Goal: Task Accomplishment & Management: Use online tool/utility

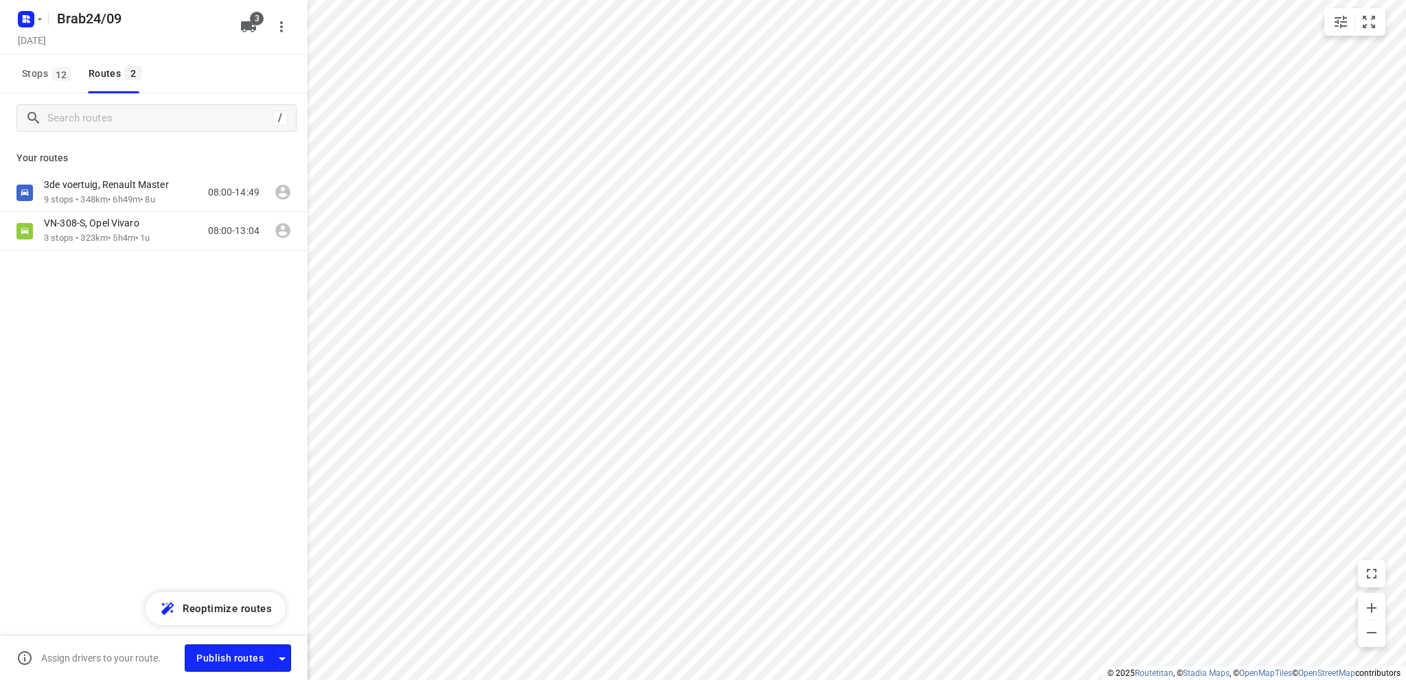
click at [25, 156] on p "Your routes" at bounding box center [153, 158] width 275 height 14
click at [32, 71] on span "Stops 12" at bounding box center [48, 73] width 53 height 17
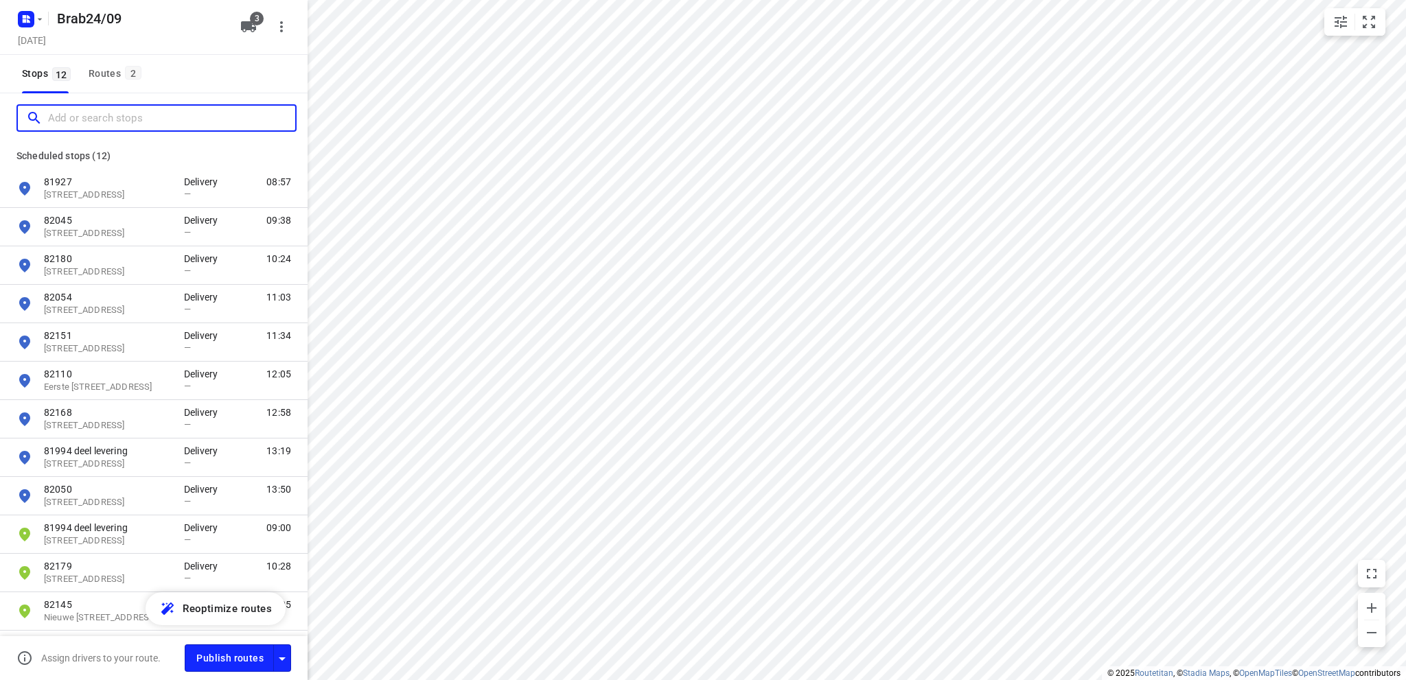
click at [58, 114] on input "Add or search stops" at bounding box center [171, 118] width 247 height 21
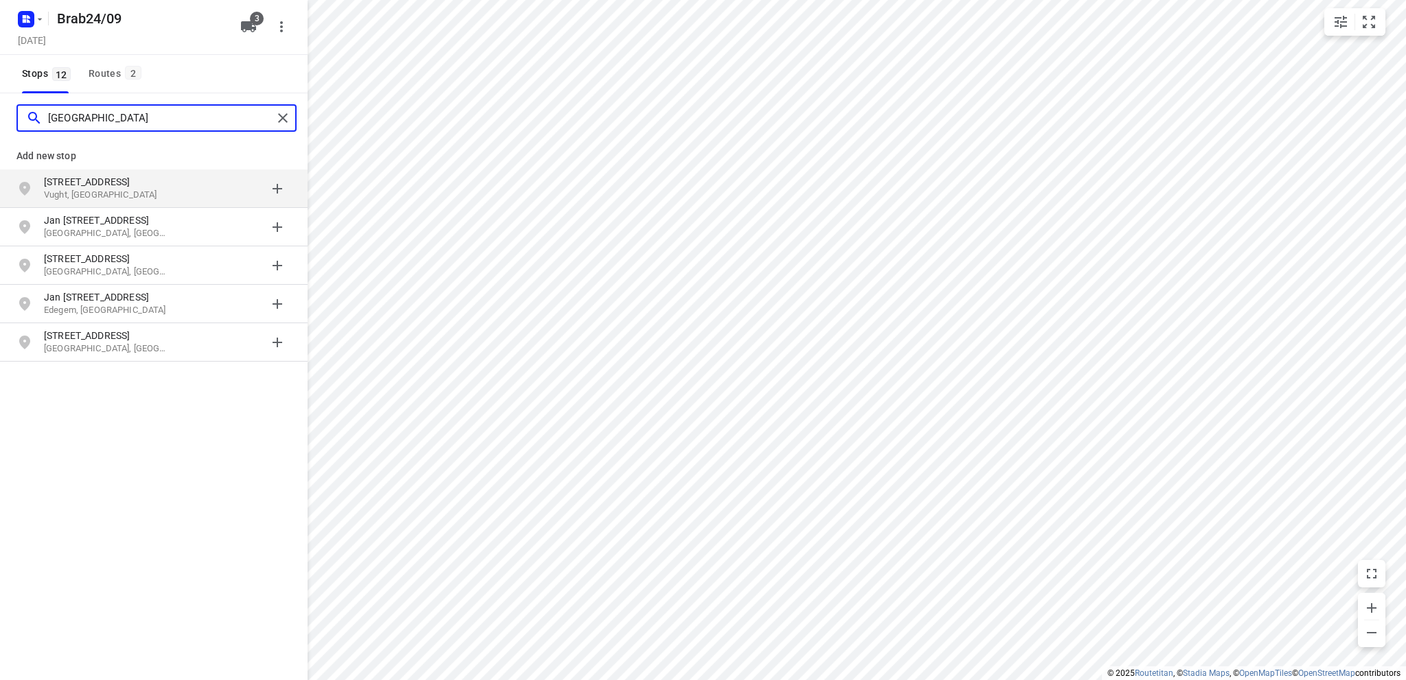
type input "ockghemstraat 25"
click at [88, 186] on p "Ockeghemstraat 25" at bounding box center [107, 182] width 126 height 14
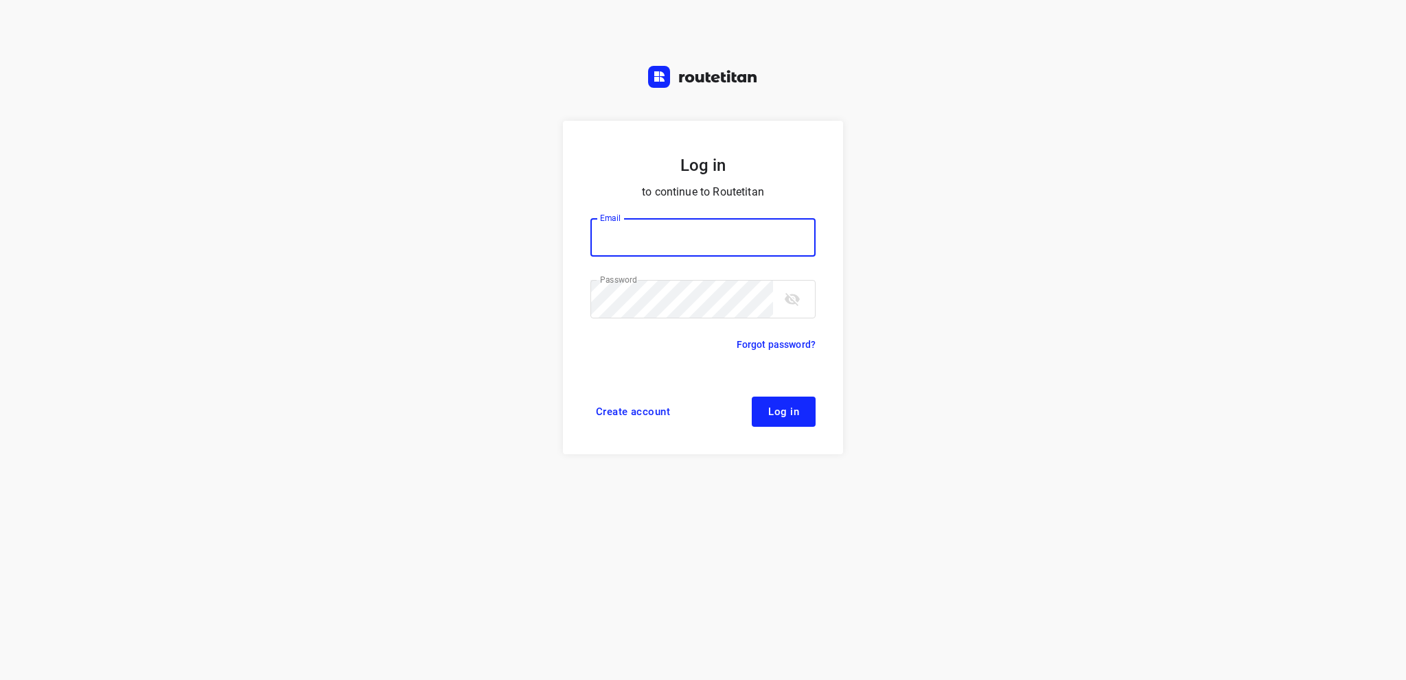
type input "info@tasboomkwekerij.nl"
click at [777, 405] on button "Log in" at bounding box center [784, 412] width 64 height 30
type input "info@tasboomkwekerij.nl"
click at [777, 410] on span "Log in" at bounding box center [783, 411] width 31 height 11
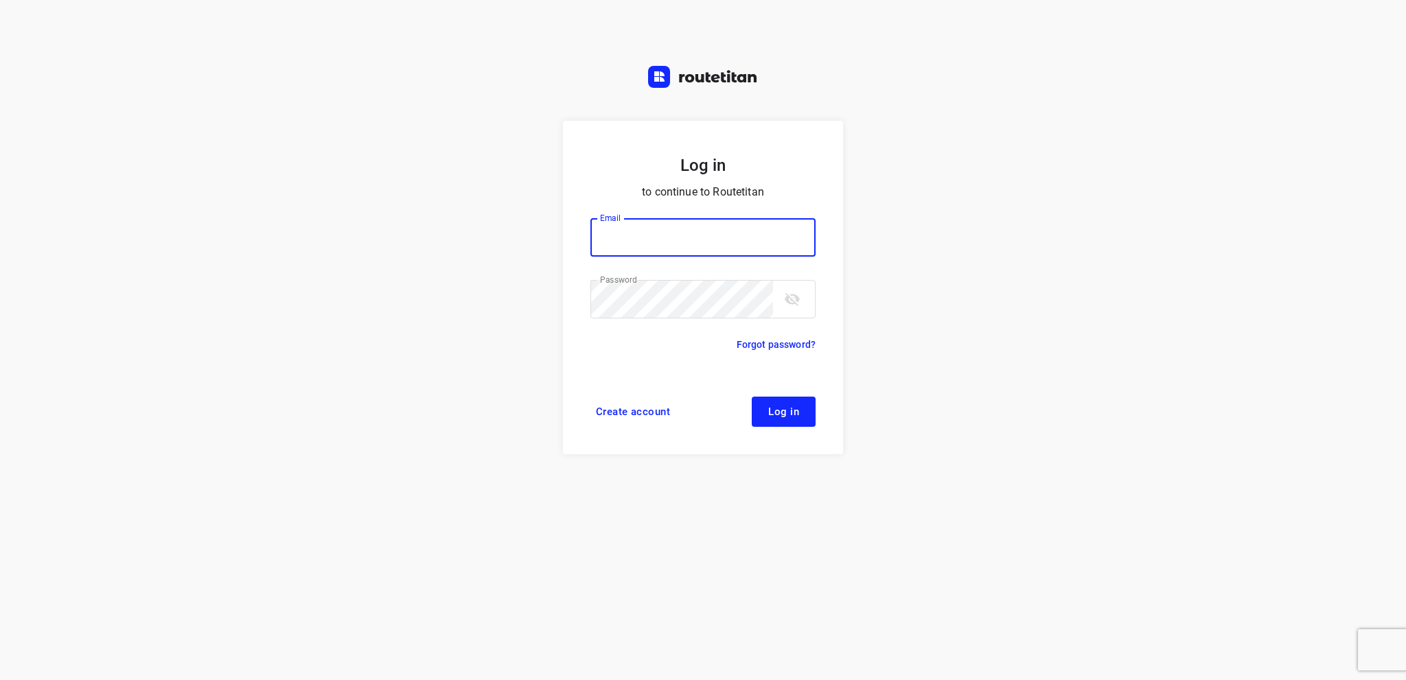
type input "info@tasboomkwekerij.nl"
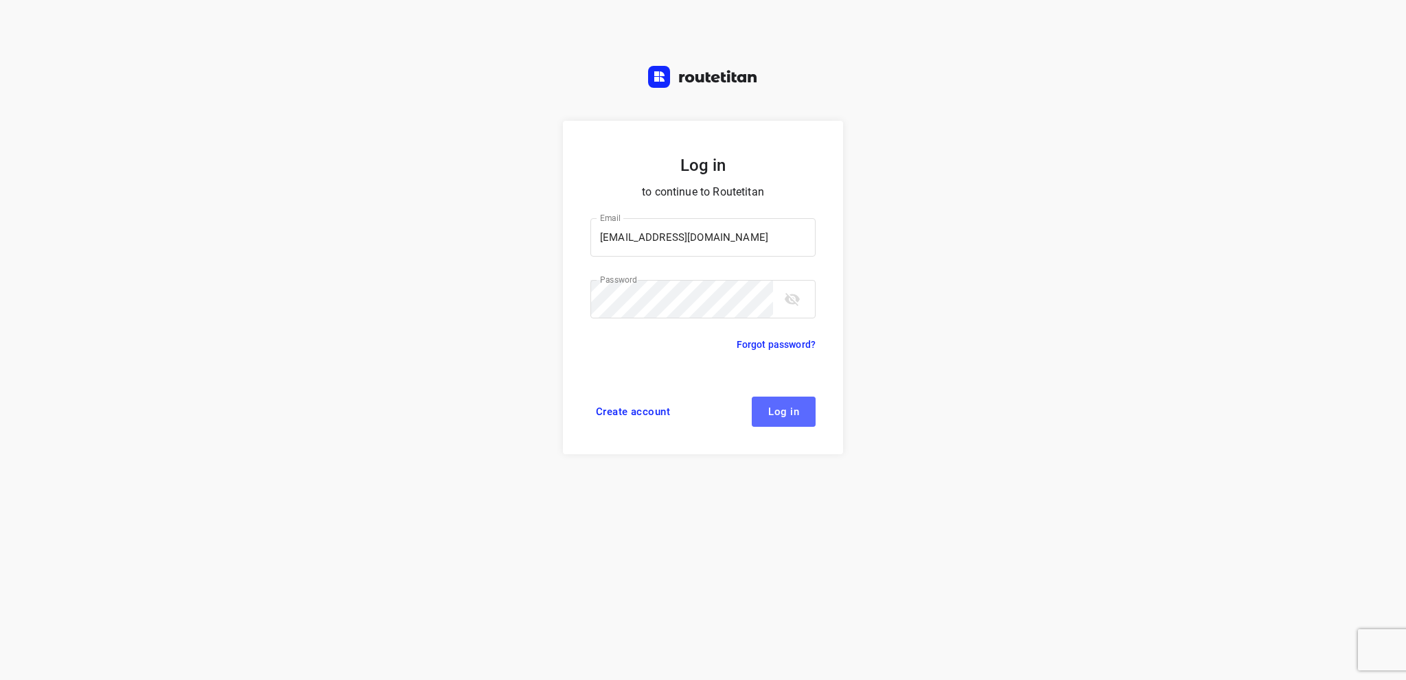
click at [779, 410] on span "Log in" at bounding box center [783, 411] width 31 height 11
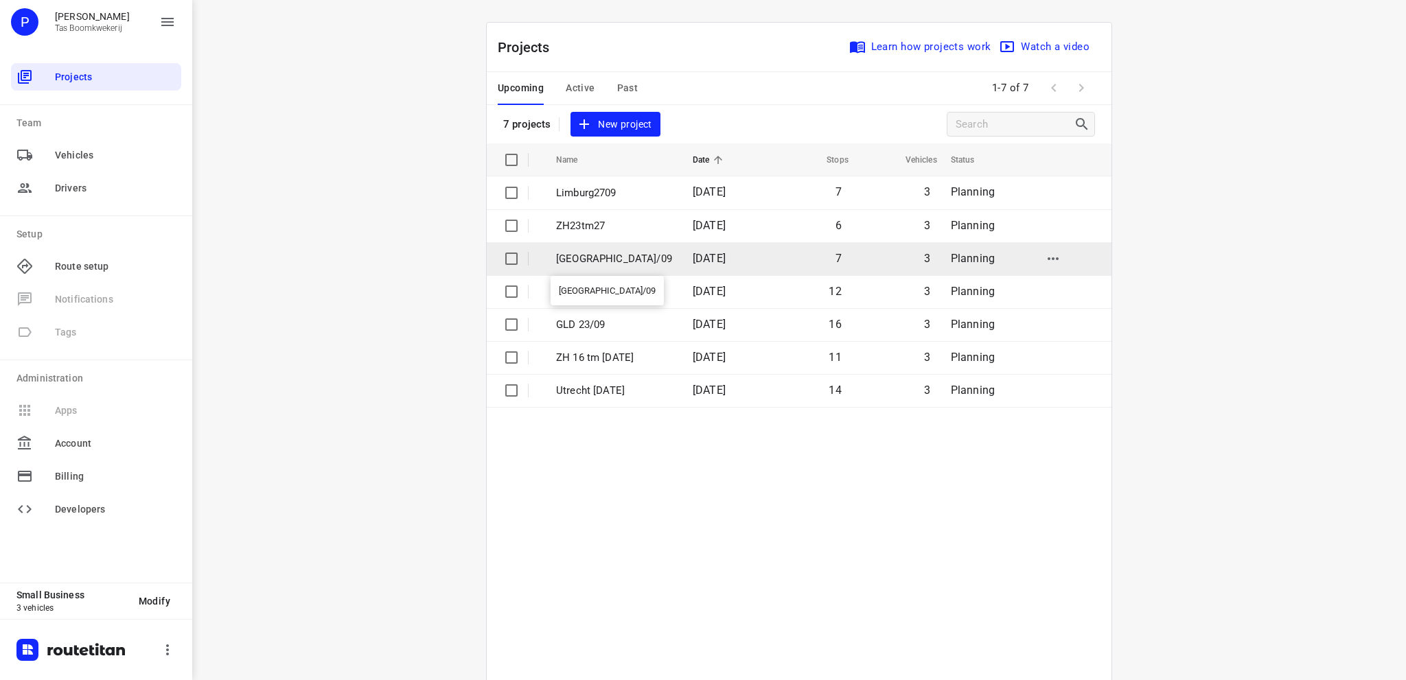
click at [594, 254] on p "[GEOGRAPHIC_DATA]/09" at bounding box center [614, 259] width 116 height 16
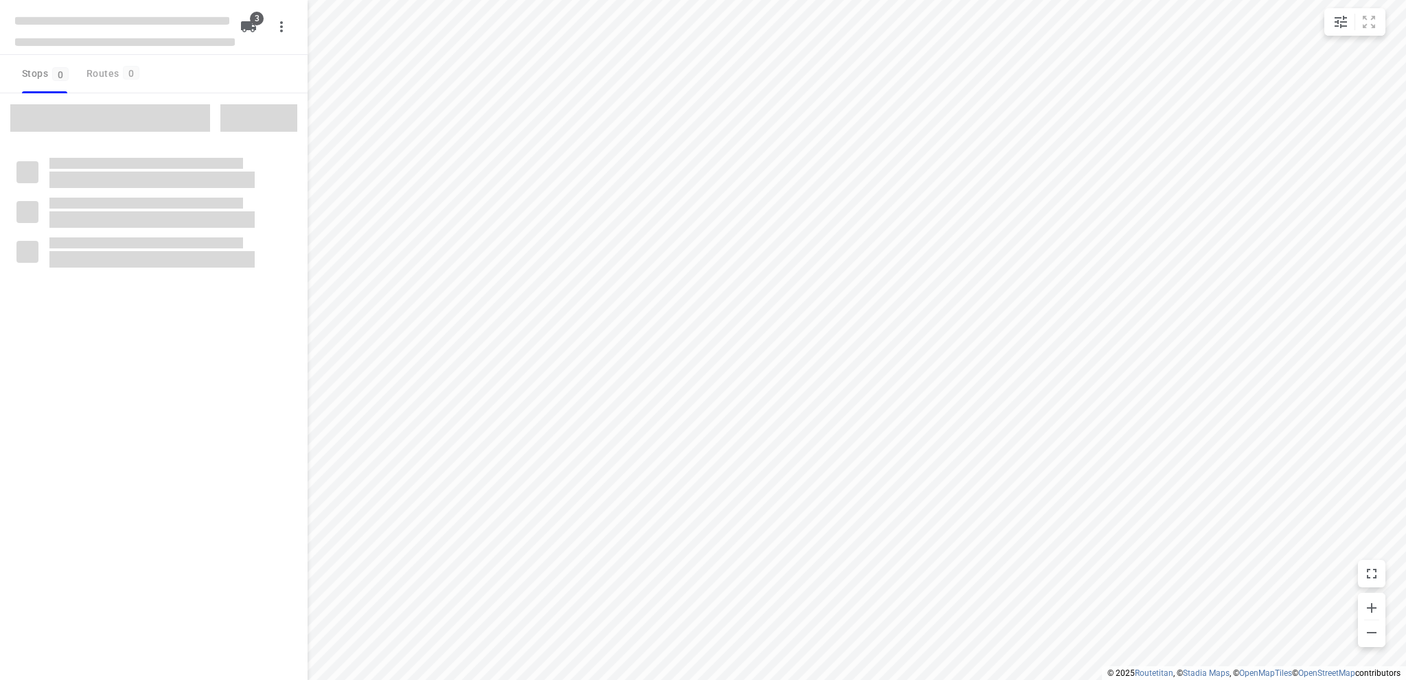
type input "distance"
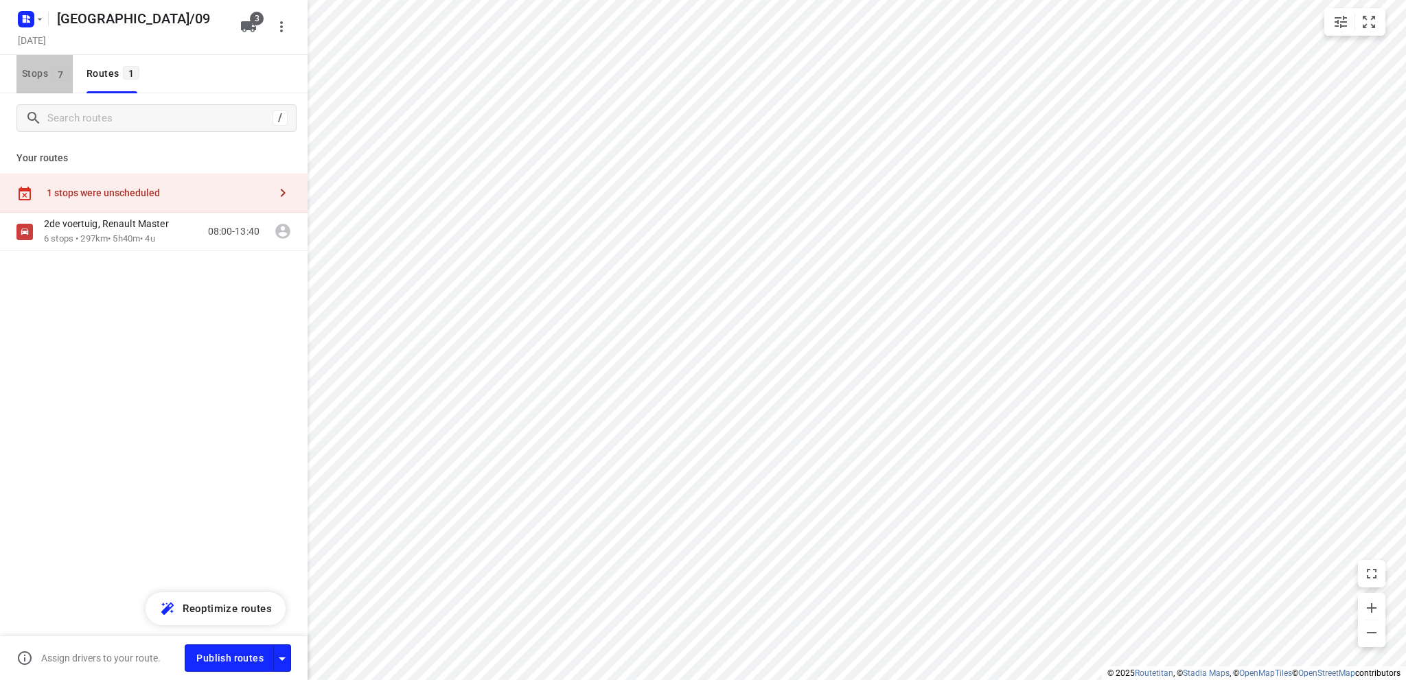
click at [36, 67] on span "Stops 7" at bounding box center [47, 73] width 51 height 17
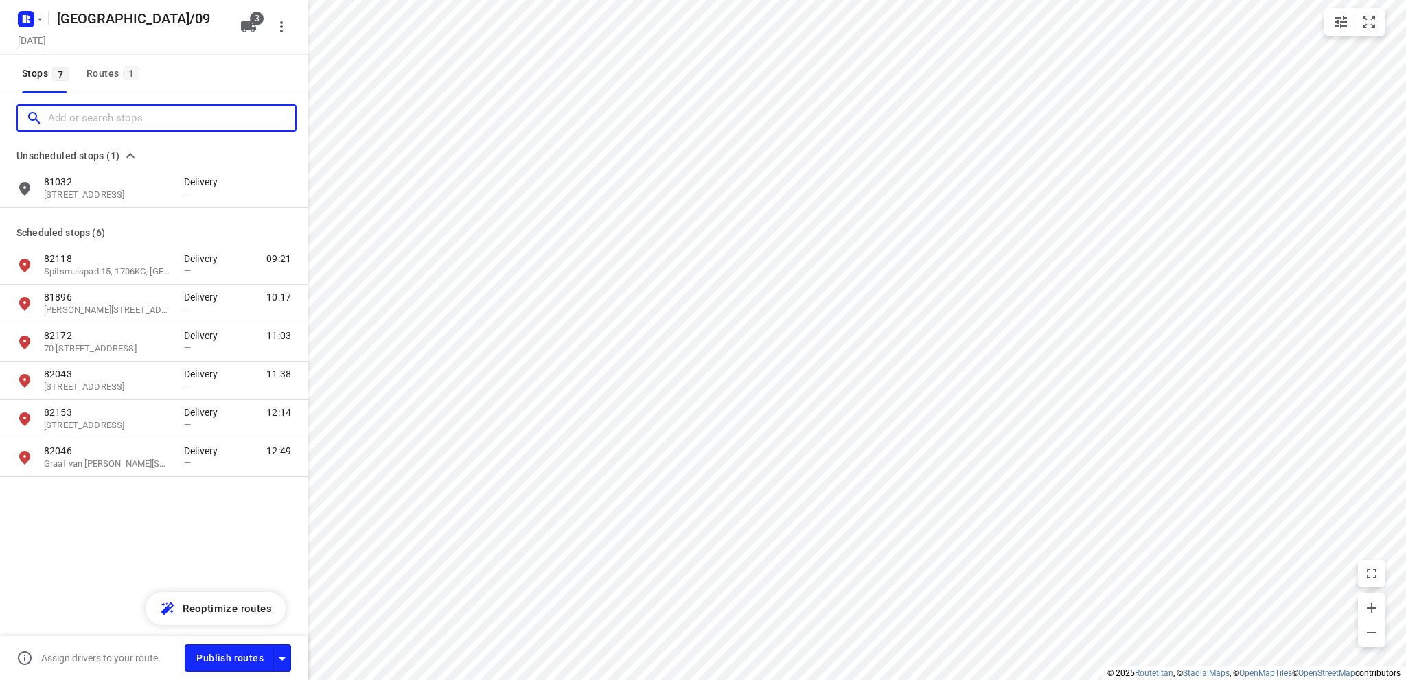
click at [73, 116] on input "Add or search stops" at bounding box center [171, 118] width 247 height 21
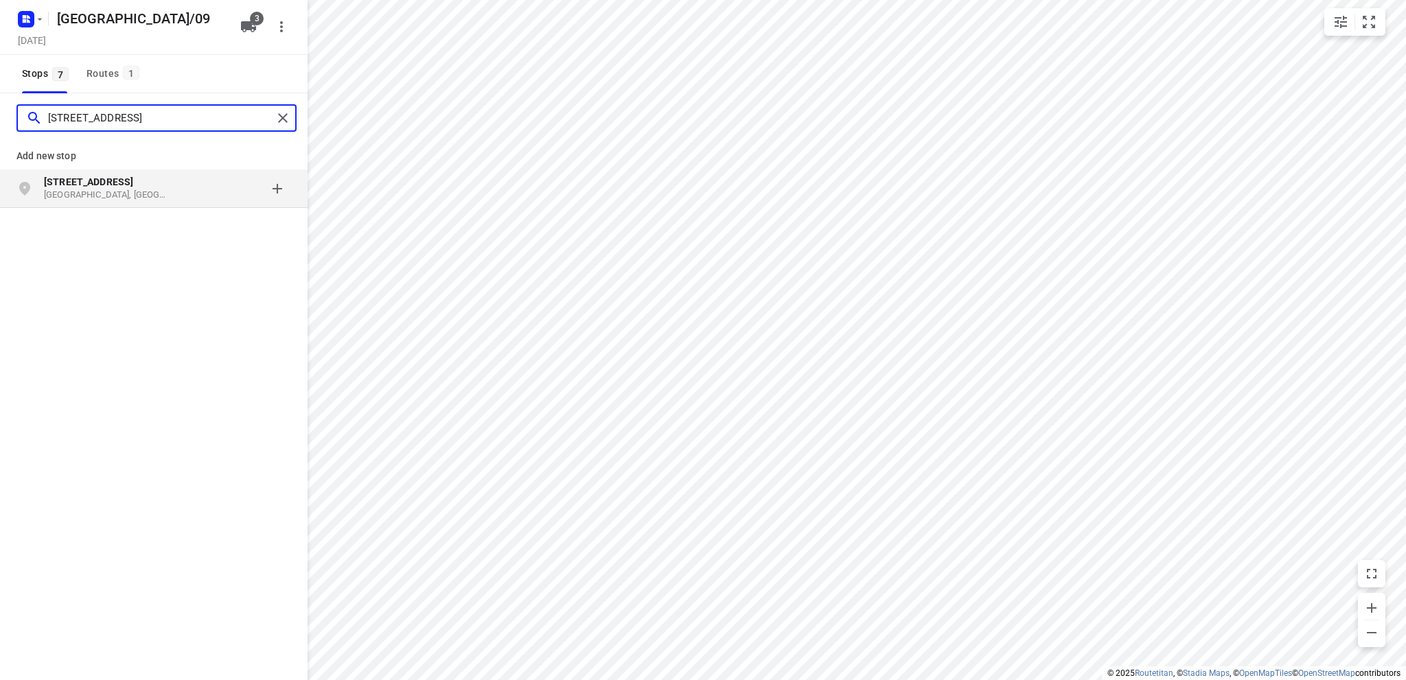
type input "[STREET_ADDRESS]"
click at [77, 186] on b "[STREET_ADDRESS]" at bounding box center [88, 181] width 89 height 11
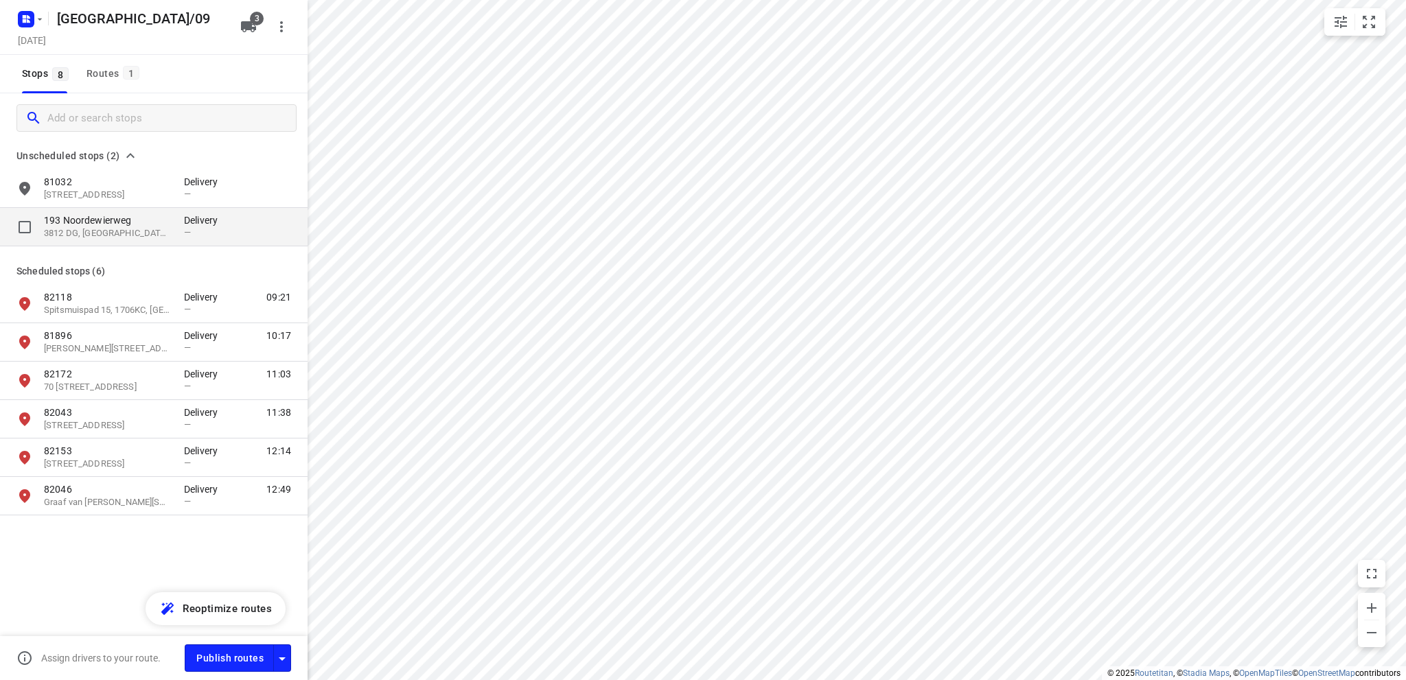
click at [83, 229] on p "3812 DG, [GEOGRAPHIC_DATA], [GEOGRAPHIC_DATA]" at bounding box center [107, 233] width 126 height 13
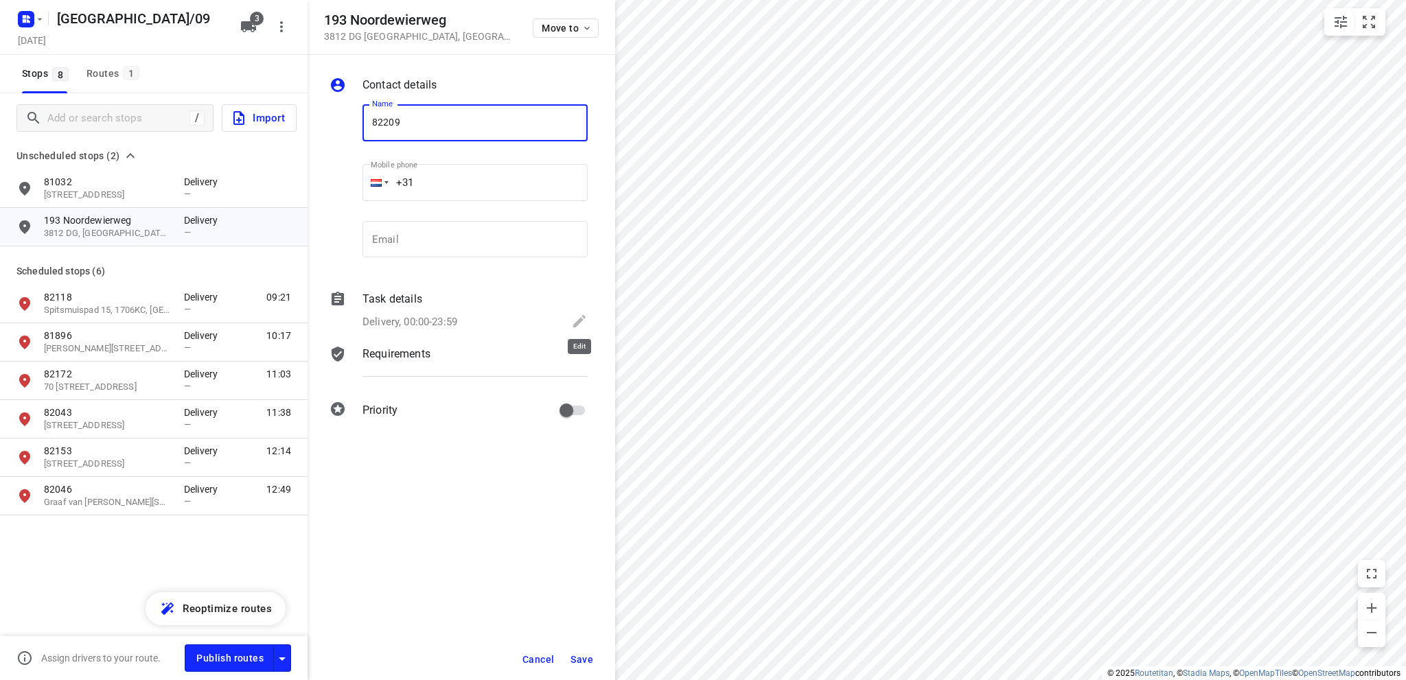
type input "82209"
click at [577, 315] on icon at bounding box center [579, 321] width 16 height 16
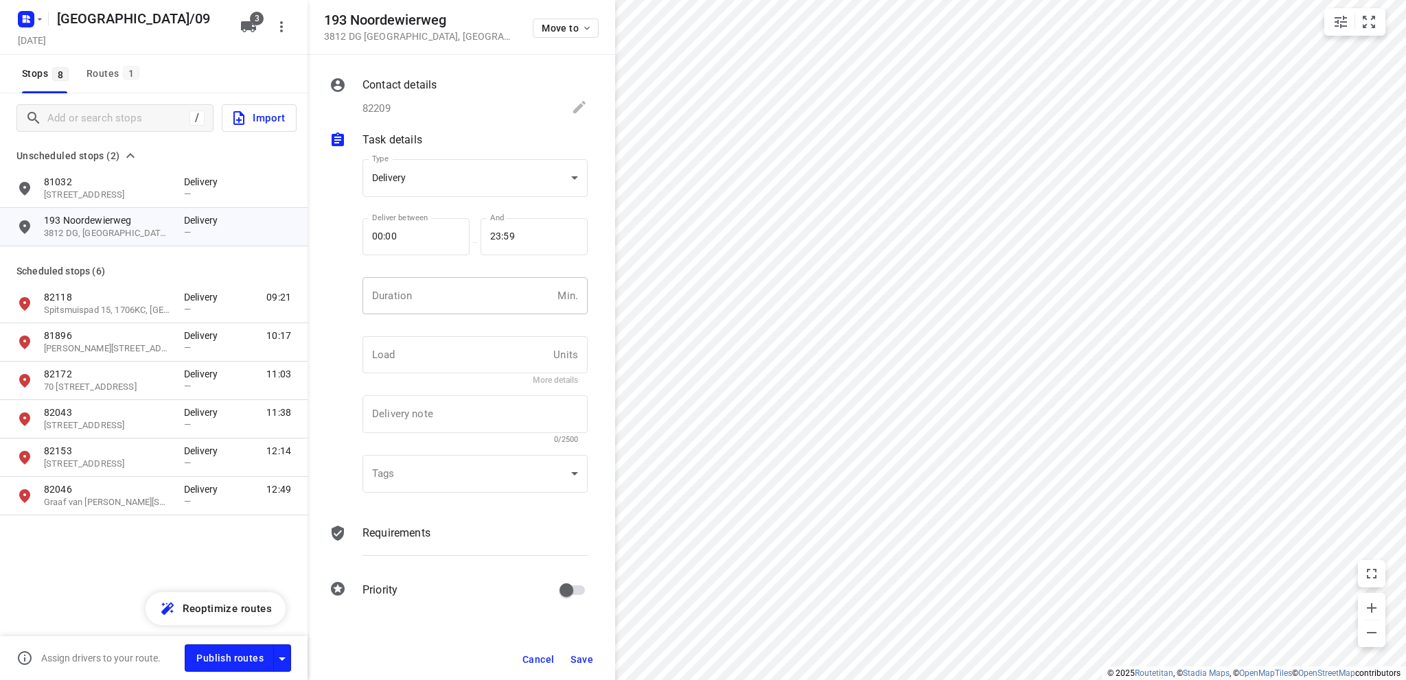
click at [415, 299] on input "number" at bounding box center [456, 295] width 189 height 37
type input "10"
click at [587, 660] on span "Save" at bounding box center [581, 659] width 23 height 11
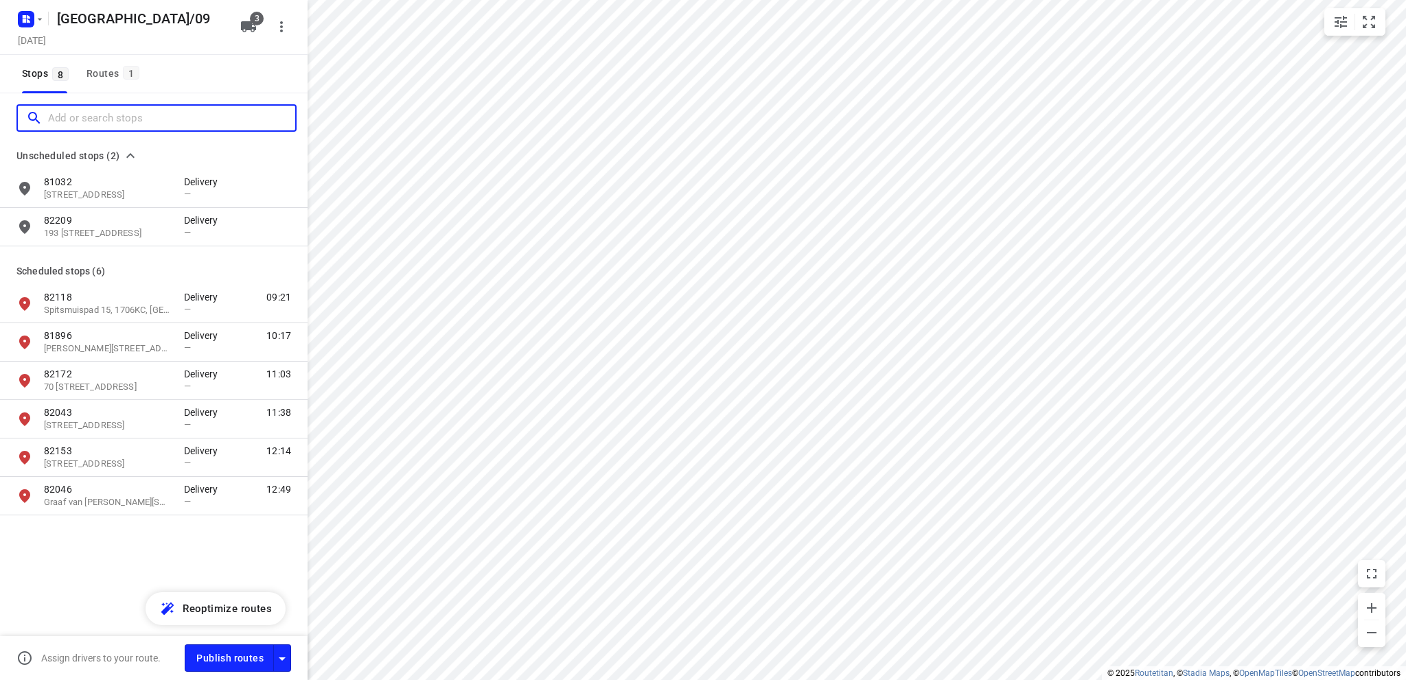
click at [85, 117] on input "Add or search stops" at bounding box center [171, 118] width 247 height 21
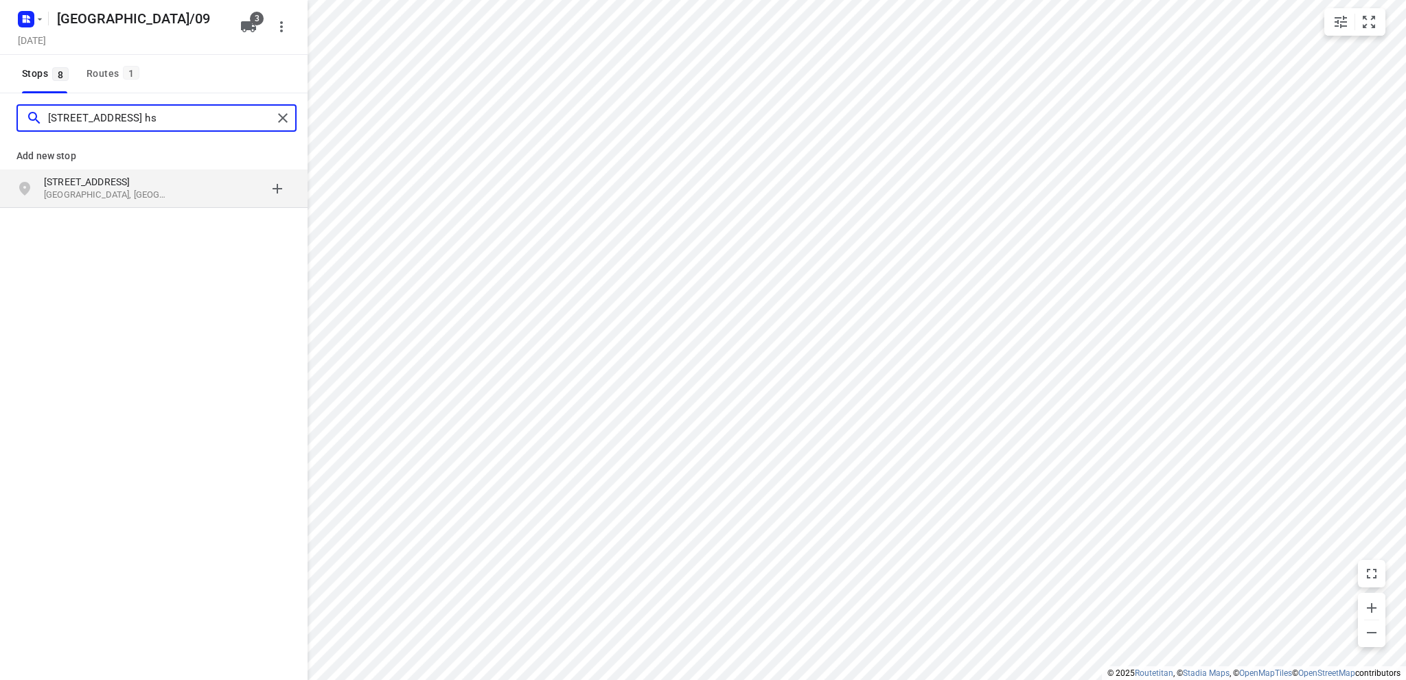
type input "wognumerstraat 30 hs"
click at [85, 194] on p "Amsterdam, Nederland" at bounding box center [107, 195] width 126 height 13
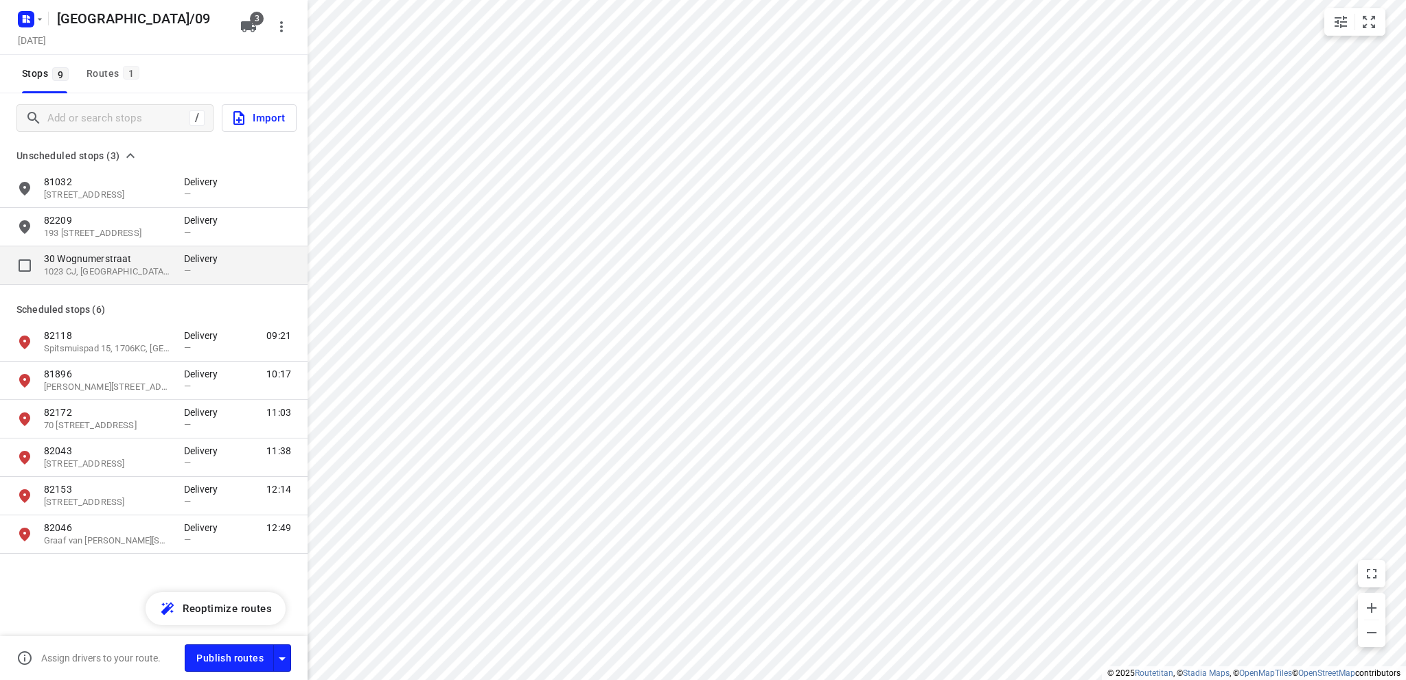
click at [102, 266] on p "1023 CJ, Amsterdam, NL" at bounding box center [107, 272] width 126 height 13
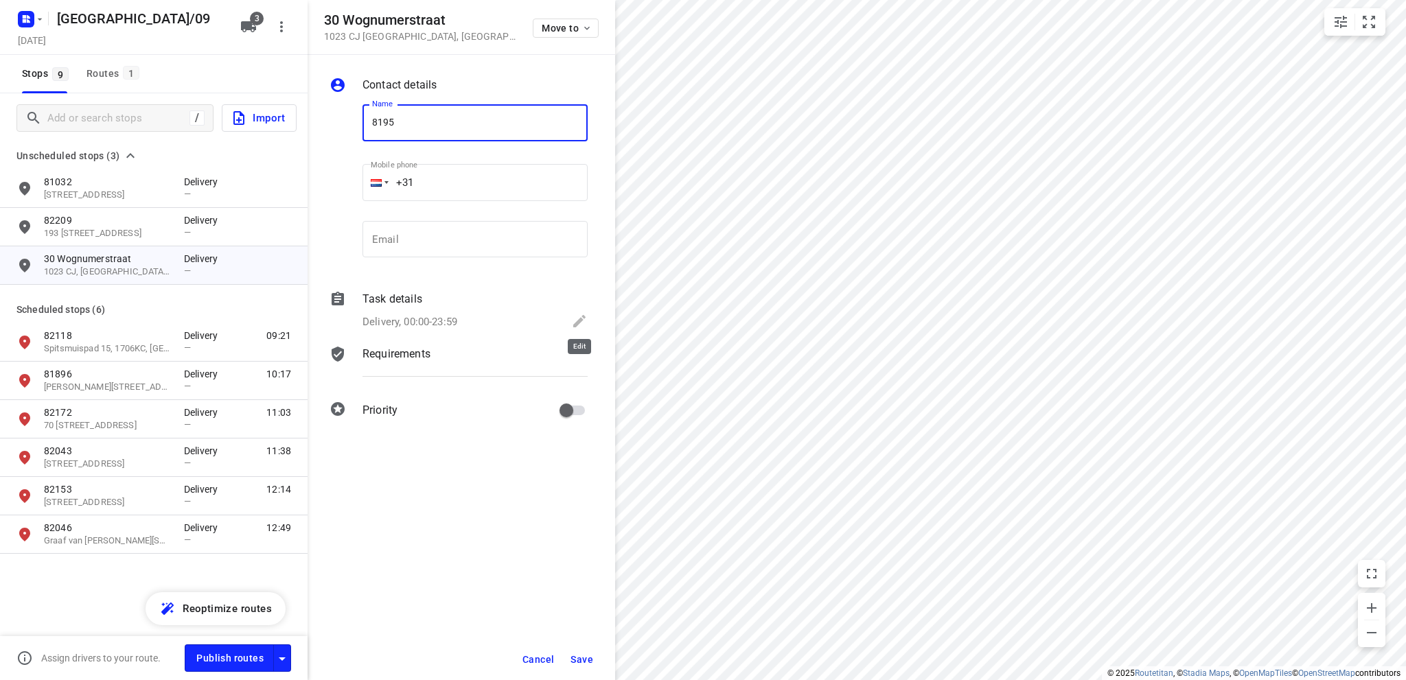
type input "8195"
click at [579, 321] on icon at bounding box center [579, 321] width 12 height 12
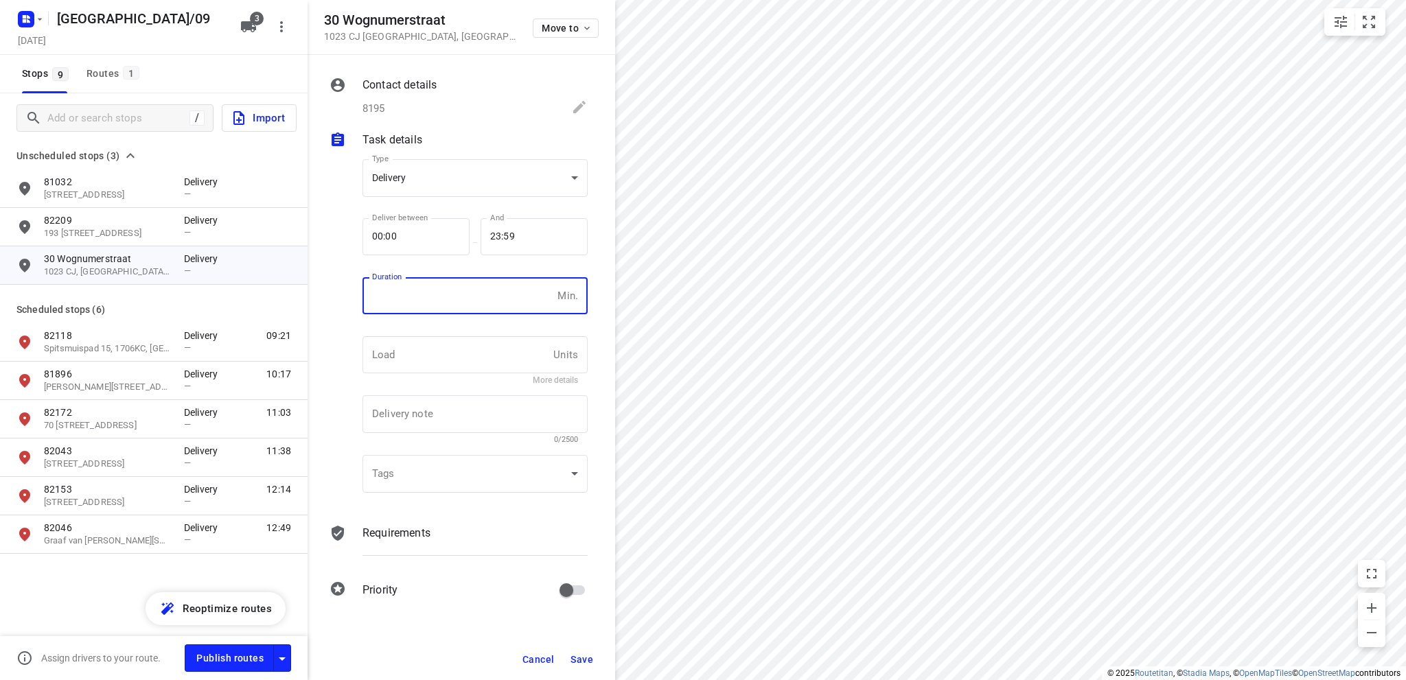
click at [419, 303] on input "number" at bounding box center [456, 295] width 189 height 37
type input "10"
click at [584, 658] on span "Save" at bounding box center [581, 659] width 23 height 11
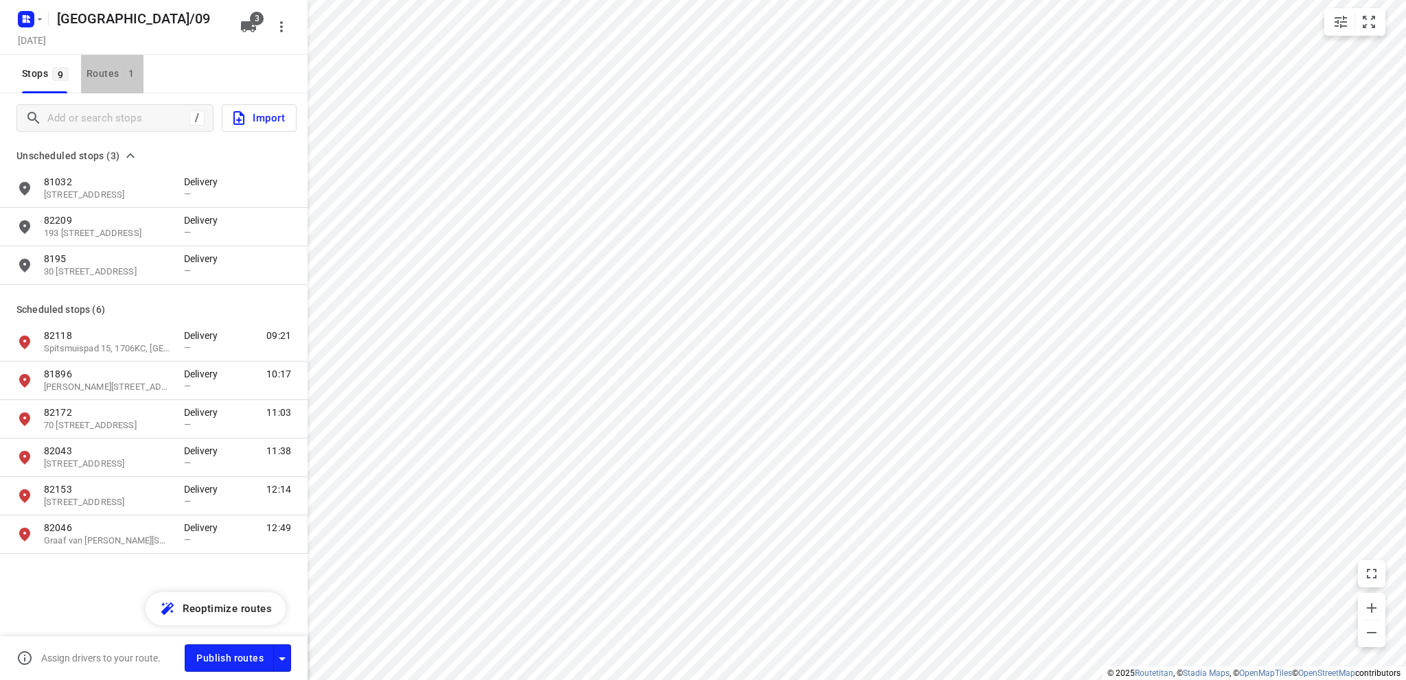
click at [107, 69] on div "Routes 1" at bounding box center [114, 73] width 57 height 17
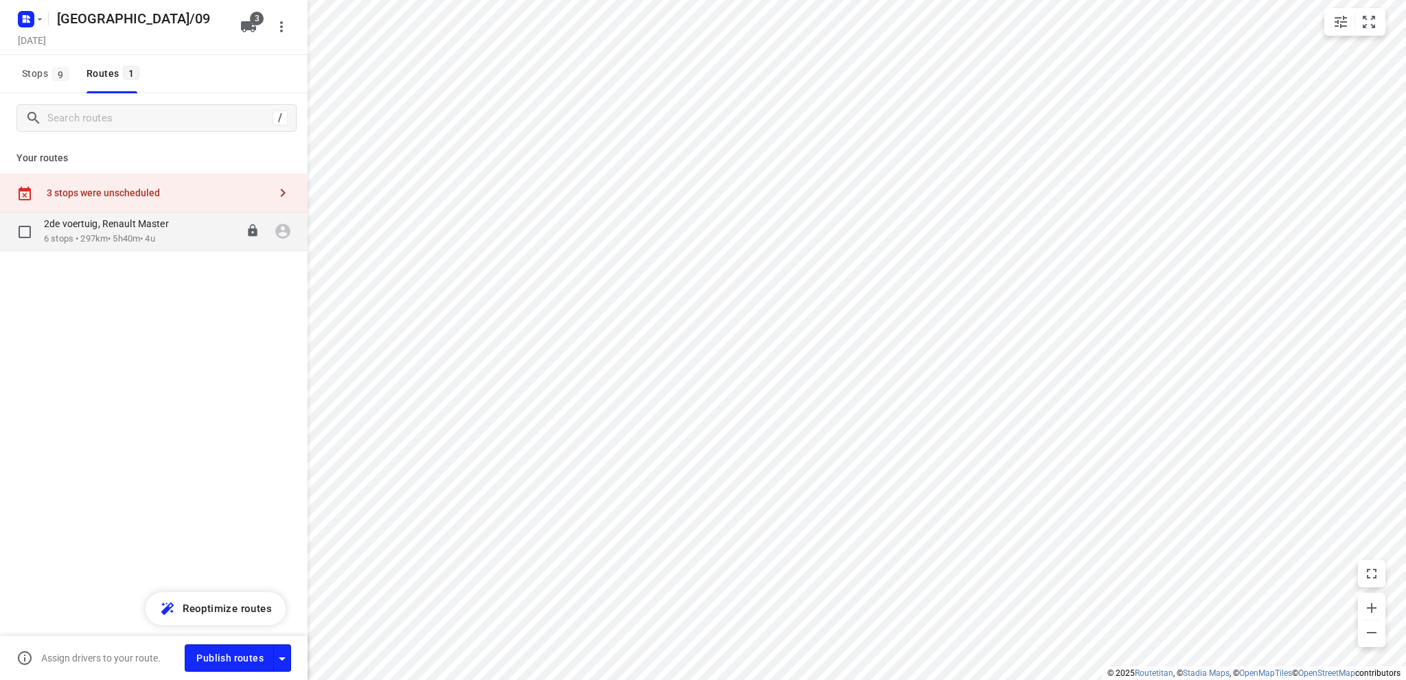
click at [111, 231] on div "2de voertuig, Renault Master" at bounding box center [113, 225] width 139 height 15
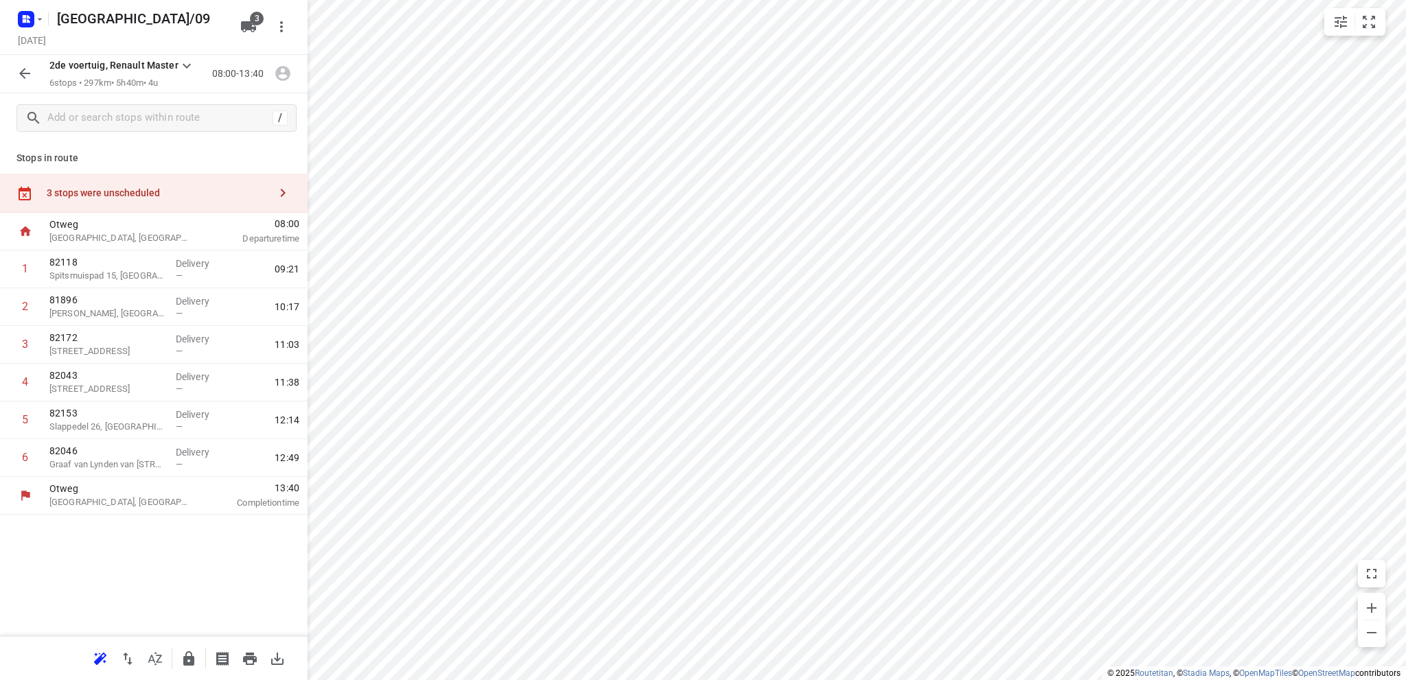
click at [126, 192] on div "3 stops were unscheduled" at bounding box center [158, 192] width 222 height 11
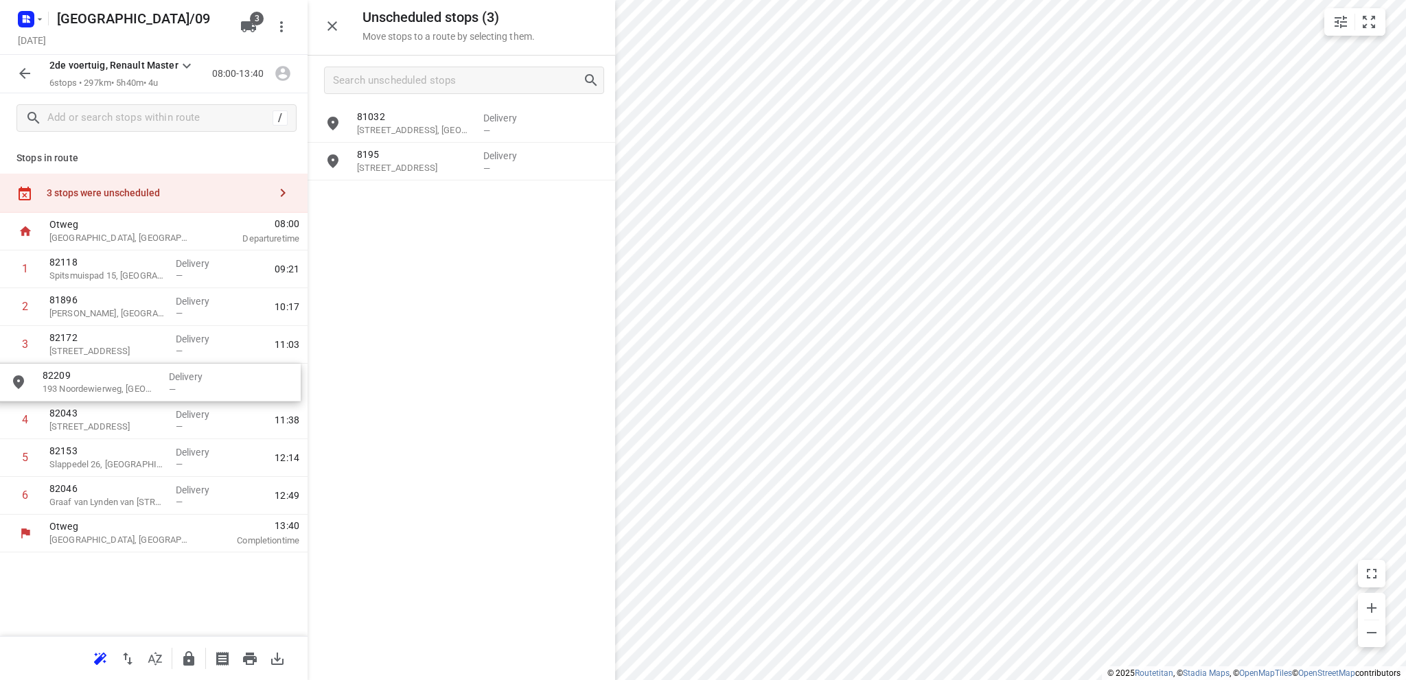
drag, startPoint x: 422, startPoint y: 168, endPoint x: 105, endPoint y: 389, distance: 386.1
drag, startPoint x: 87, startPoint y: 426, endPoint x: 87, endPoint y: 507, distance: 81.7
click at [87, 507] on div "1 82118 Spitsmuispad 15, Heerhugowaard Delivery — 09:21 2 81896 Van Speijkstraa…" at bounding box center [154, 383] width 308 height 264
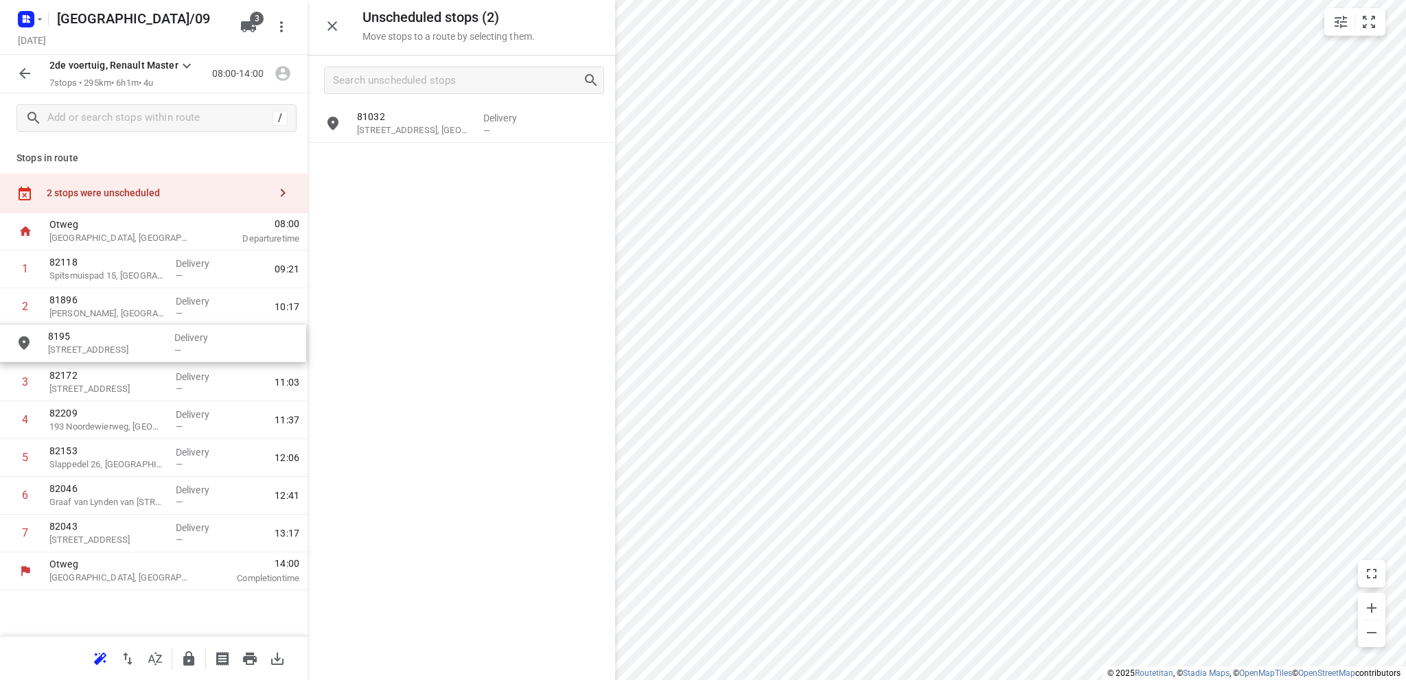
drag, startPoint x: 424, startPoint y: 168, endPoint x: 111, endPoint y: 351, distance: 363.0
drag, startPoint x: 95, startPoint y: 315, endPoint x: 102, endPoint y: 268, distance: 47.2
click at [102, 268] on div "1 82118 Spitsmuispad 15, Heerhugowaard Delivery — 09:21 2 81896 Van Speijkstraa…" at bounding box center [154, 402] width 308 height 302
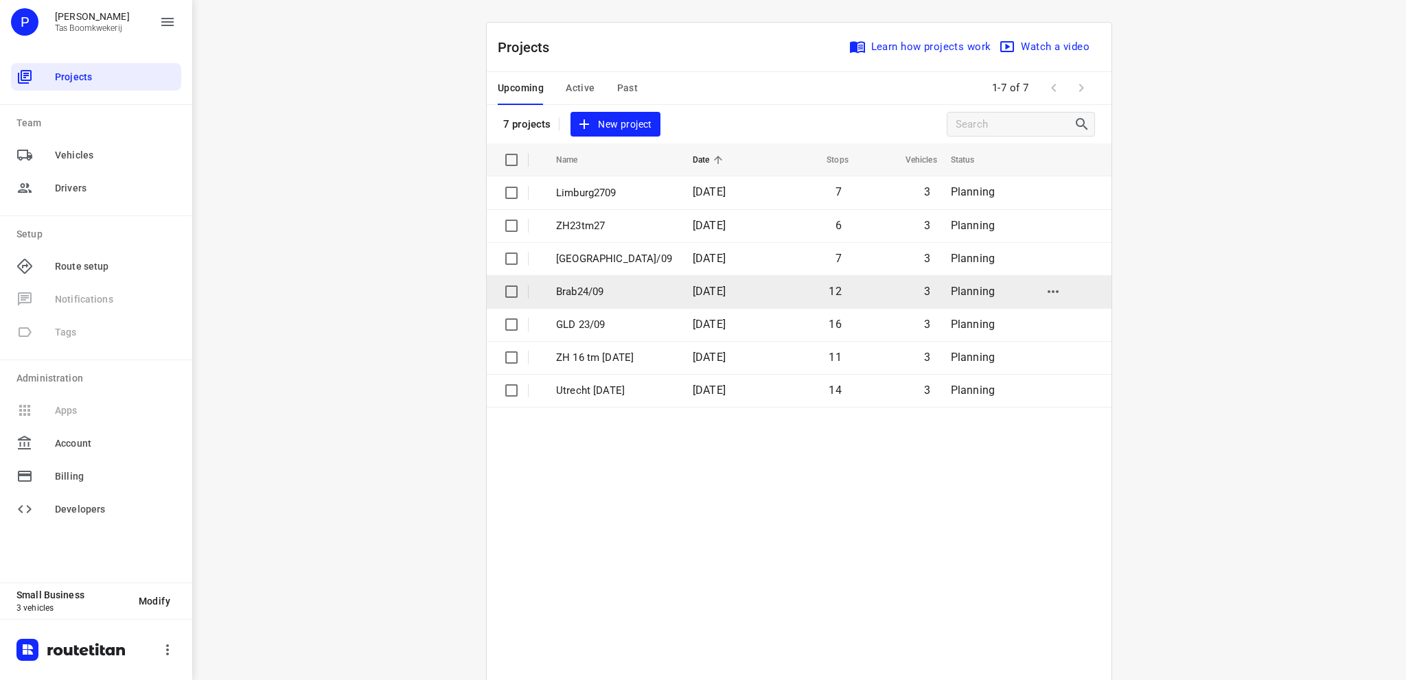
click at [629, 292] on p "Brab24/09" at bounding box center [614, 292] width 116 height 16
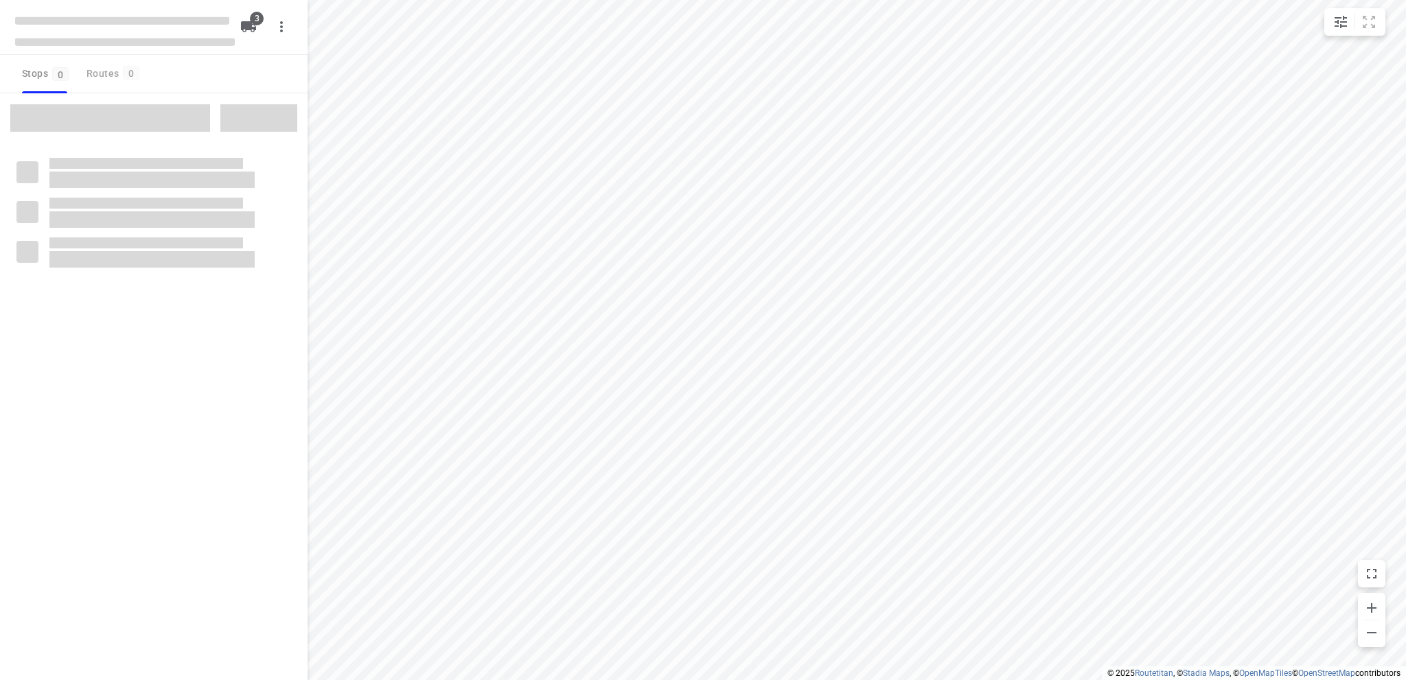
type input "distance"
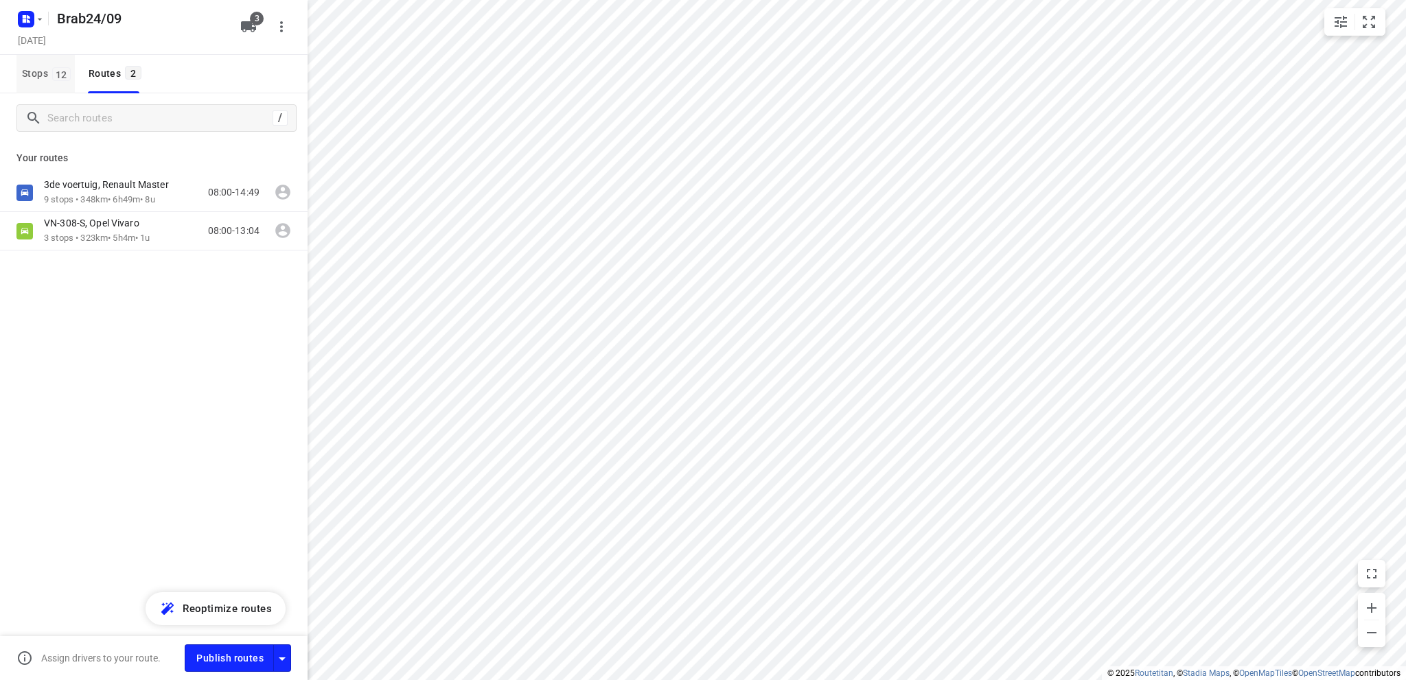
click at [34, 69] on span "Stops 12" at bounding box center [48, 73] width 53 height 17
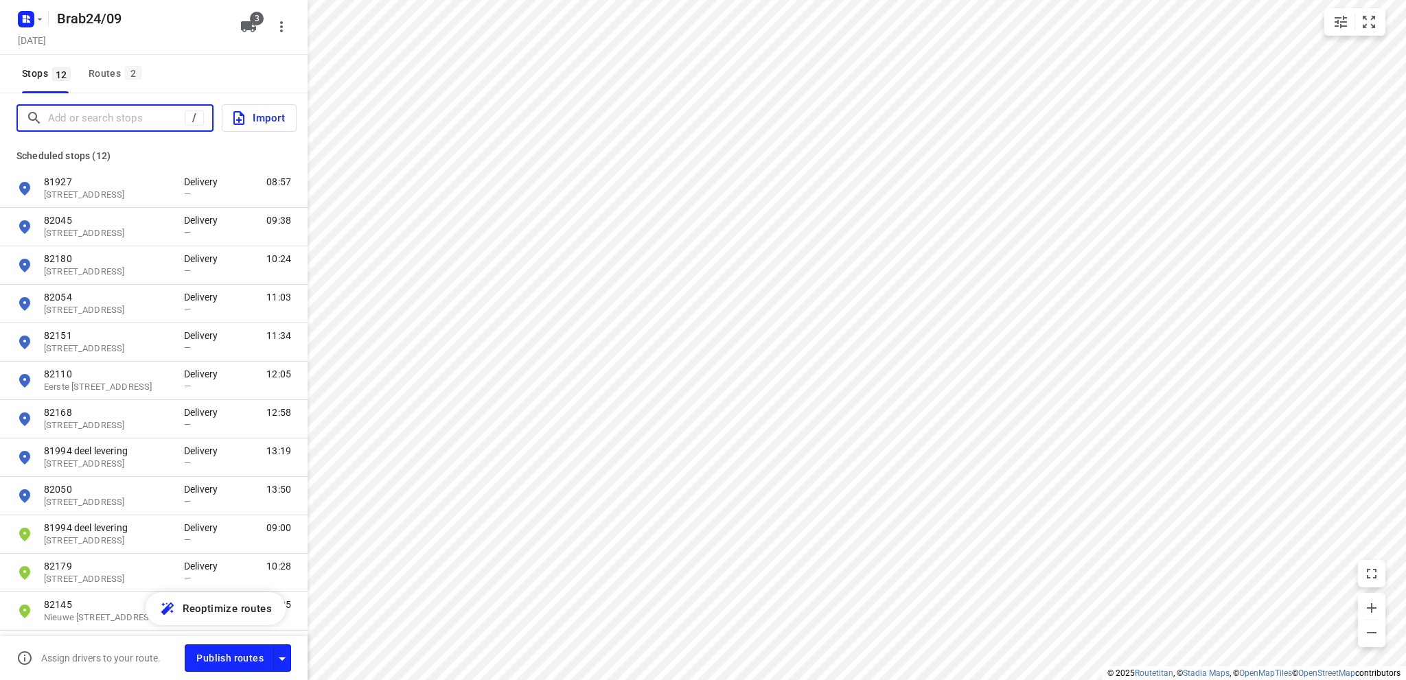
click at [68, 108] on input "Add or search stops" at bounding box center [116, 118] width 137 height 21
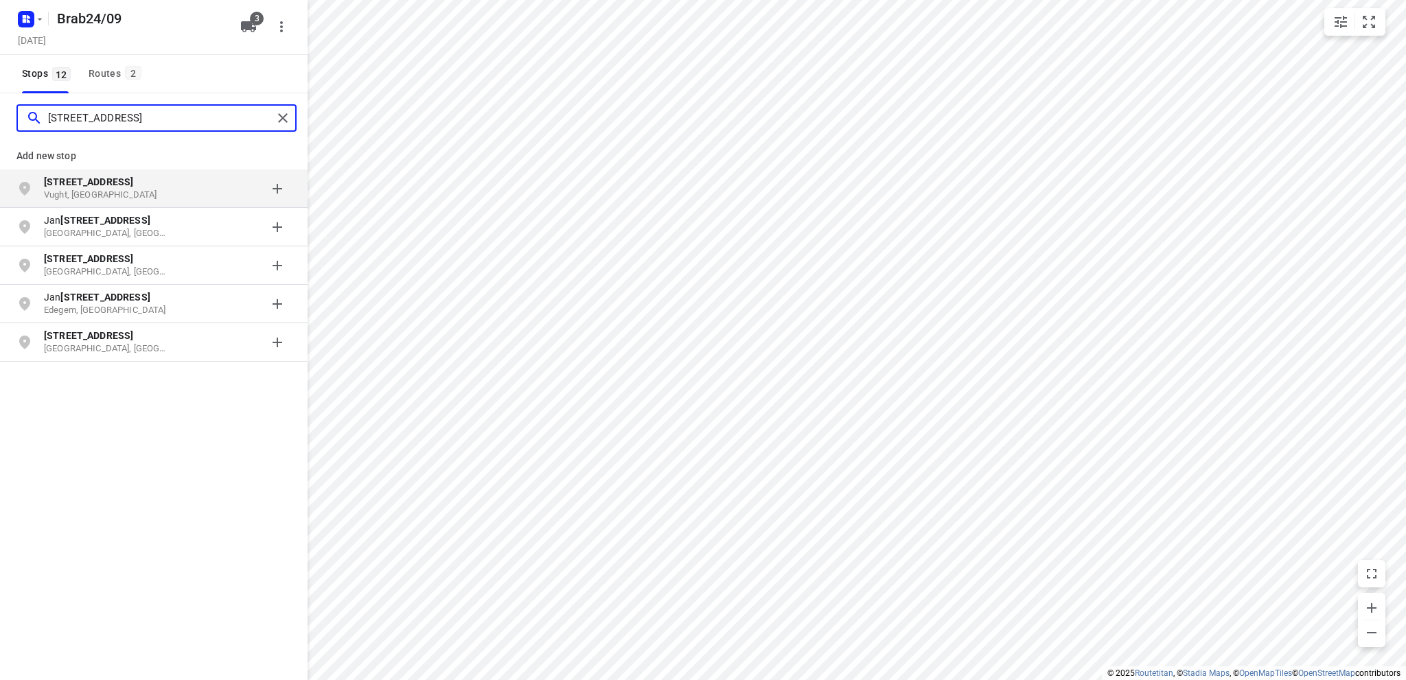
type input "[STREET_ADDRESS]"
click at [82, 186] on b "[STREET_ADDRESS]" at bounding box center [88, 181] width 89 height 11
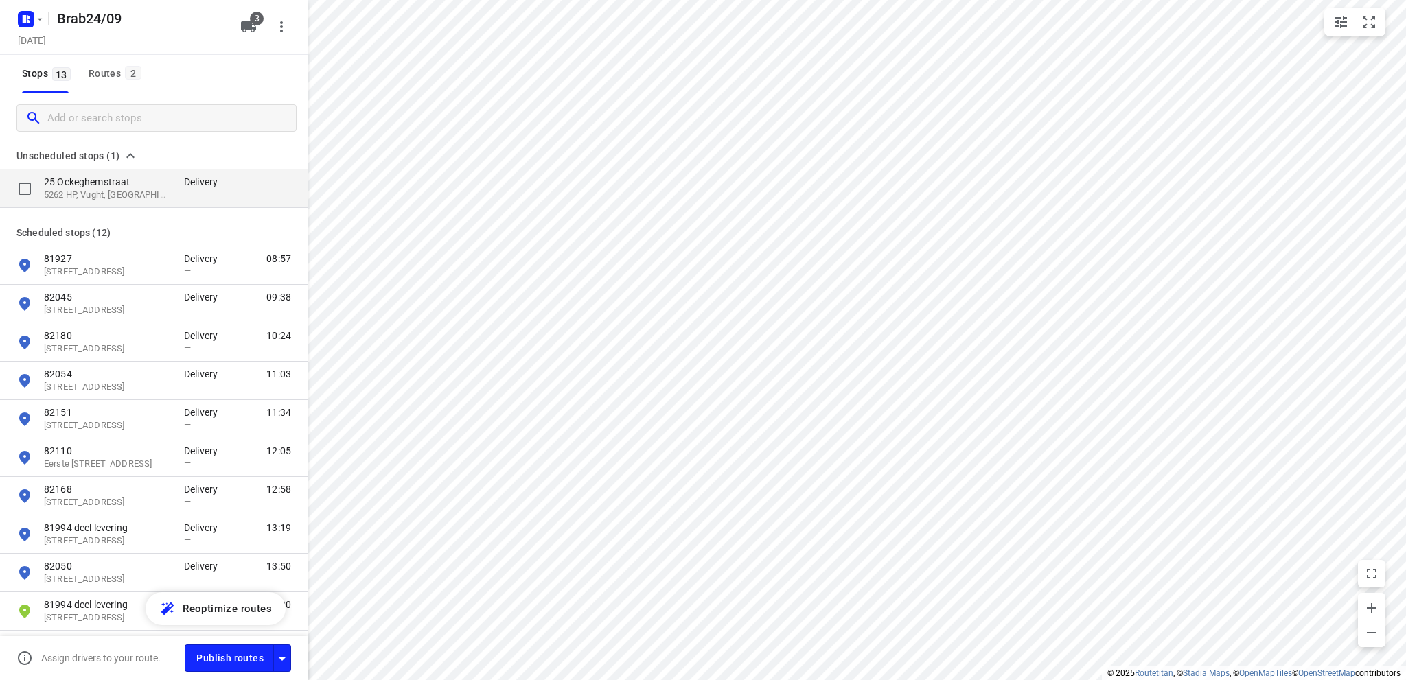
click at [99, 185] on p "25 Ockeghemstraat" at bounding box center [107, 182] width 126 height 14
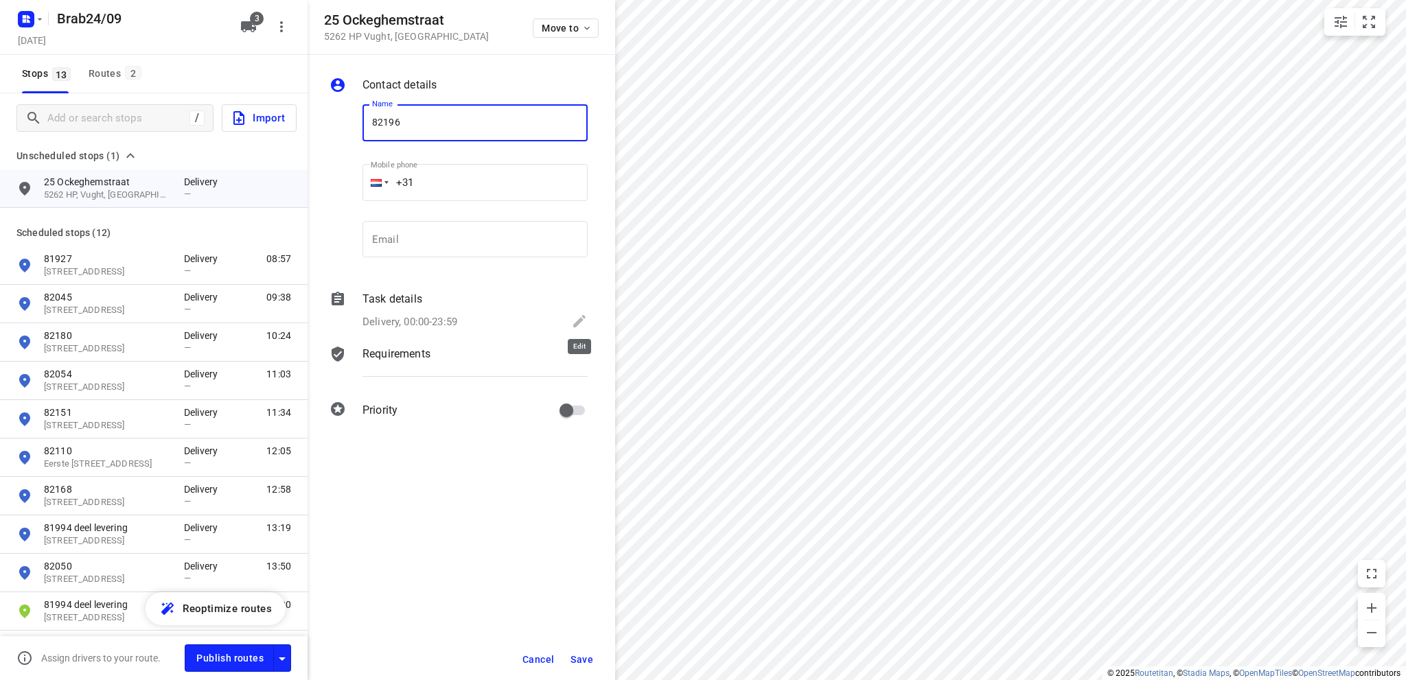
type input "82196"
click at [577, 320] on icon at bounding box center [579, 321] width 16 height 16
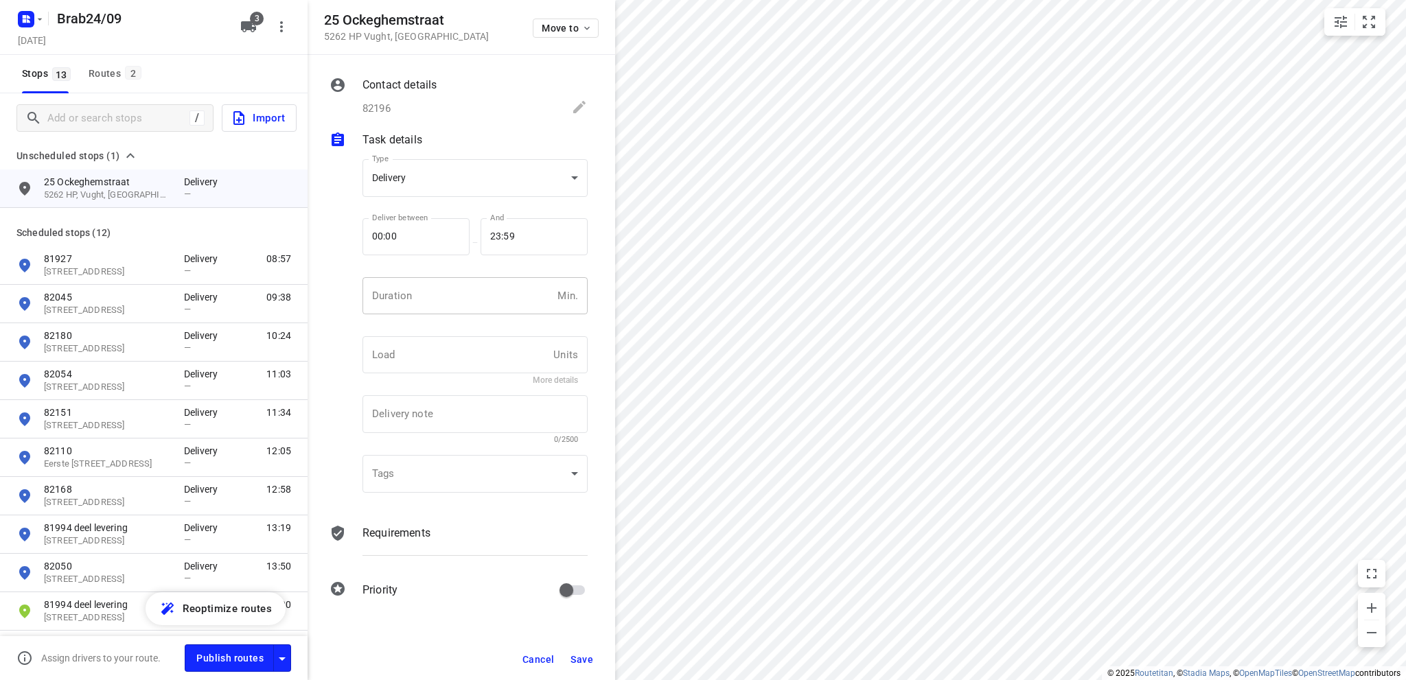
click at [435, 296] on input "number" at bounding box center [456, 295] width 189 height 37
type input "10"
click at [584, 656] on span "Save" at bounding box center [581, 659] width 23 height 11
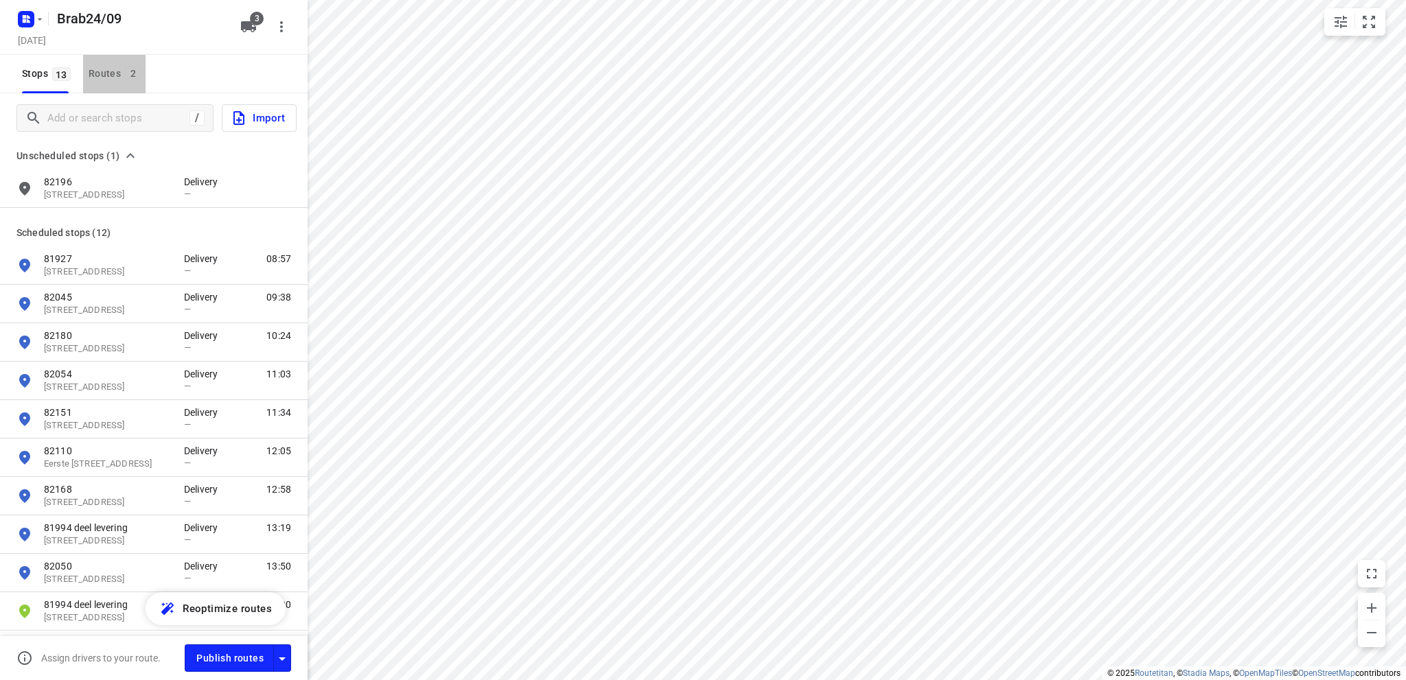
click at [102, 71] on div "Routes 2" at bounding box center [117, 73] width 57 height 17
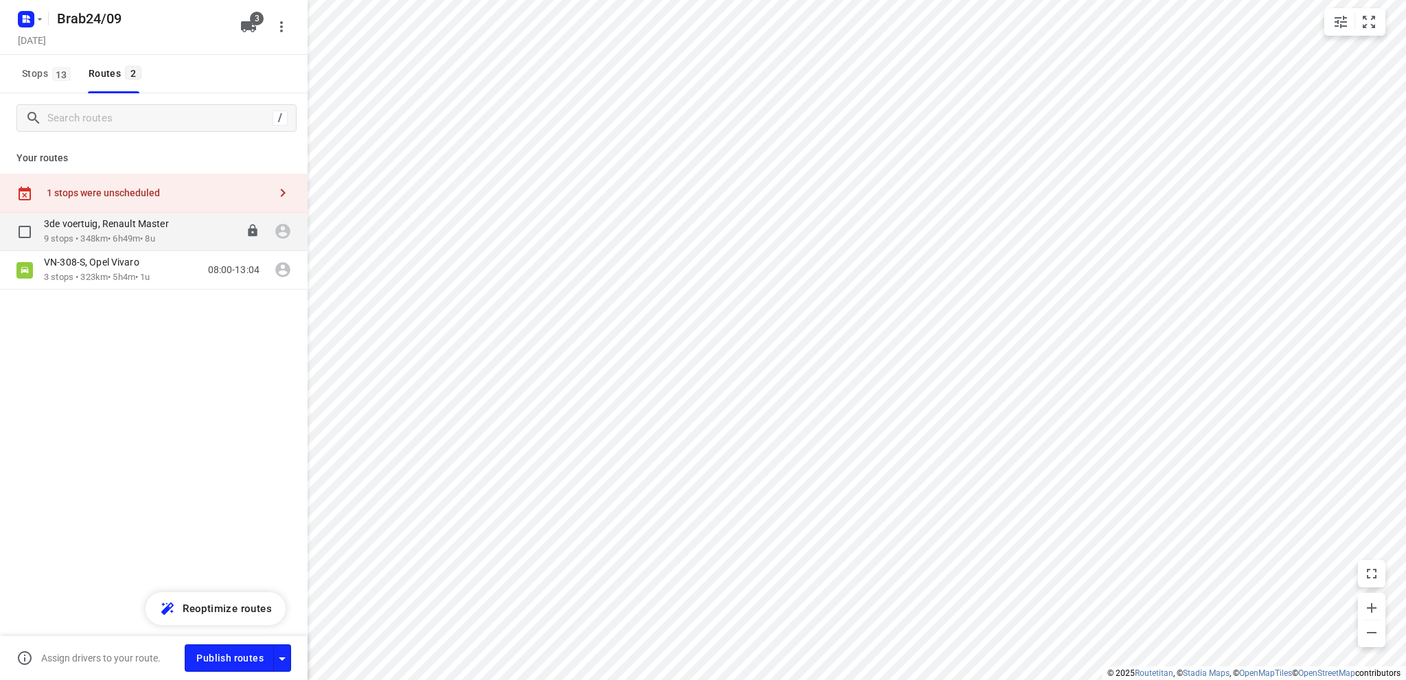
click at [124, 229] on p "3de voertuig, Renault Master" at bounding box center [110, 224] width 133 height 12
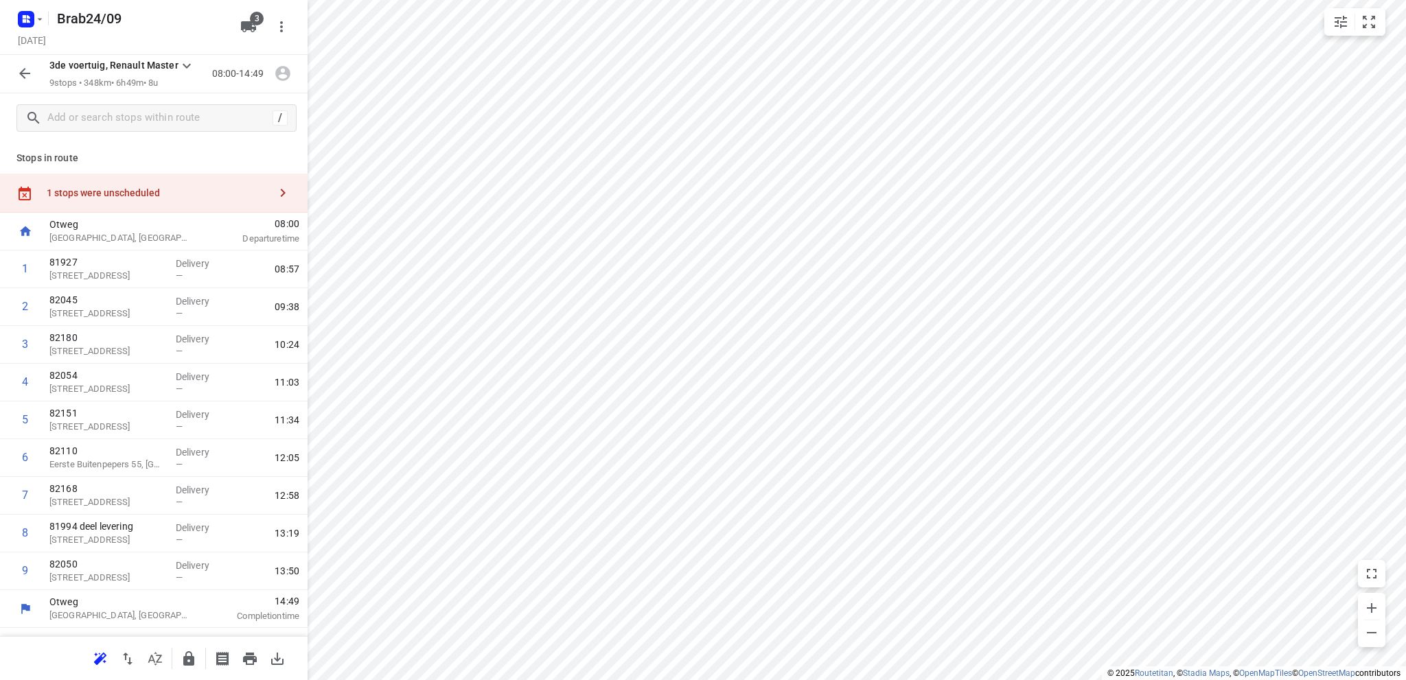
click at [130, 192] on div "1 stops were unscheduled" at bounding box center [158, 192] width 222 height 11
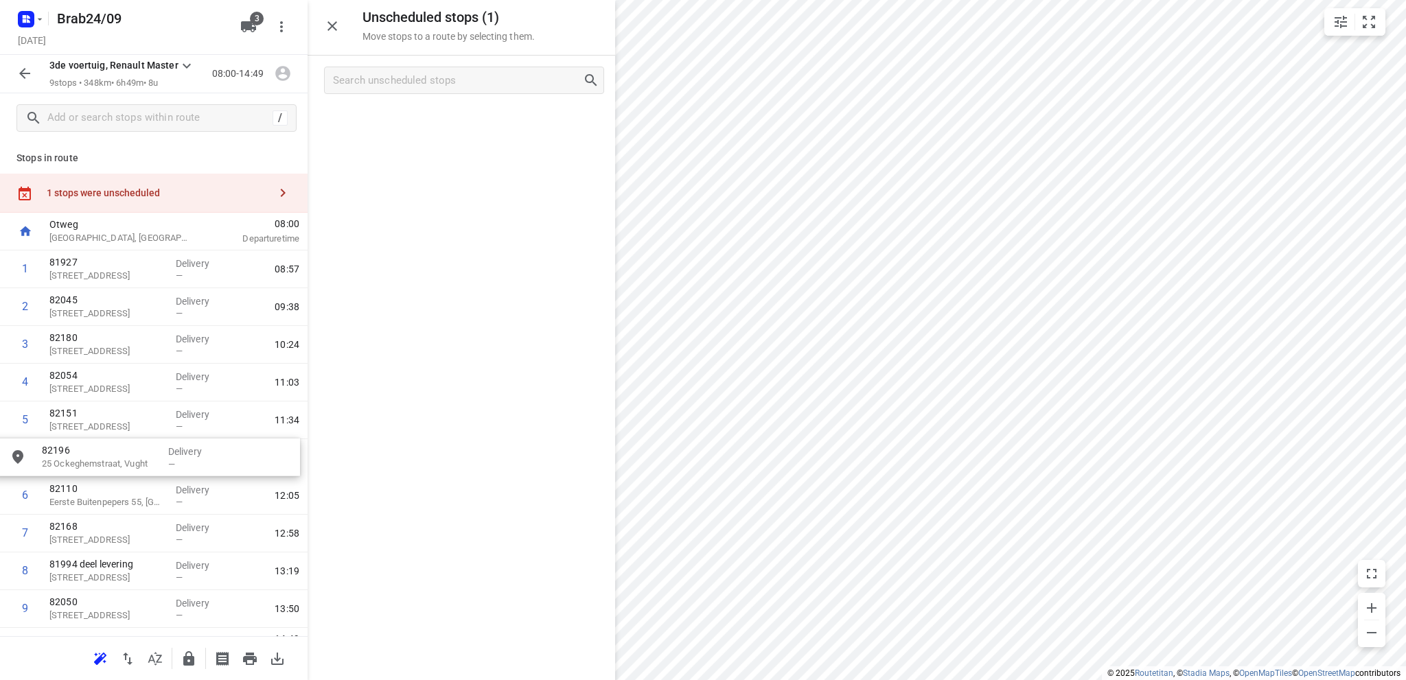
drag, startPoint x: 419, startPoint y: 125, endPoint x: 101, endPoint y: 459, distance: 461.7
